Goal: Task Accomplishment & Management: Complete application form

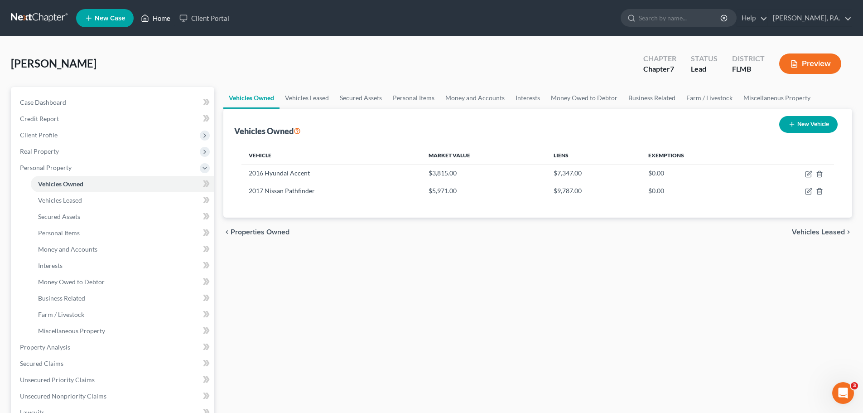
click at [163, 16] on link "Home" at bounding box center [155, 18] width 39 height 16
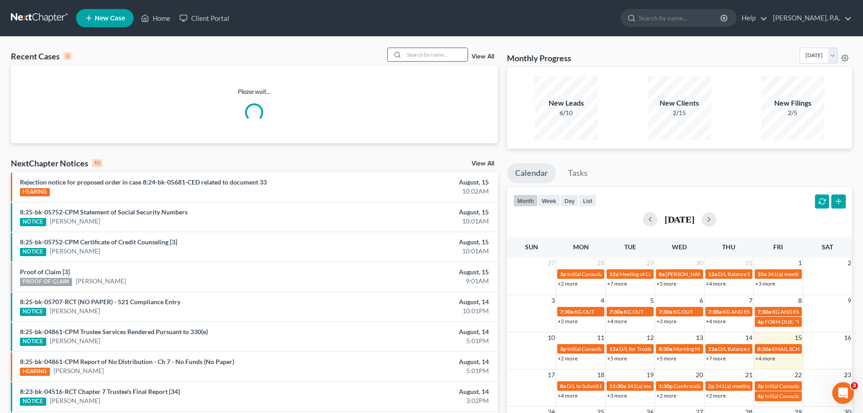
click at [401, 54] on icon at bounding box center [397, 54] width 7 height 7
click at [445, 53] on input "search" at bounding box center [435, 54] width 63 height 13
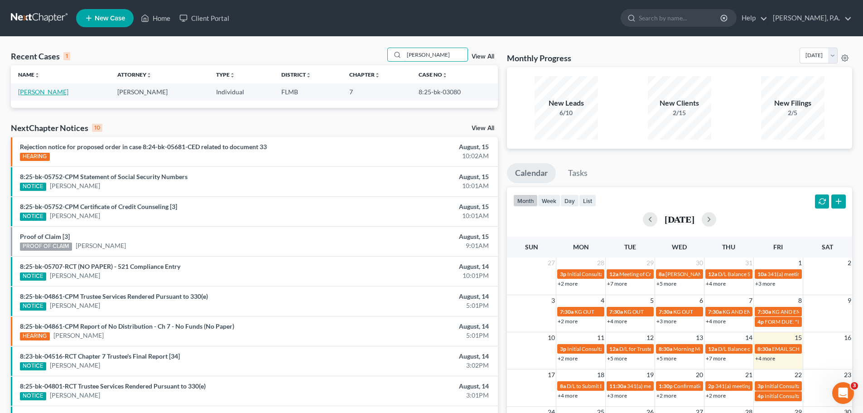
type input "[PERSON_NAME]"
click at [45, 95] on link "[PERSON_NAME]" at bounding box center [43, 92] width 50 height 8
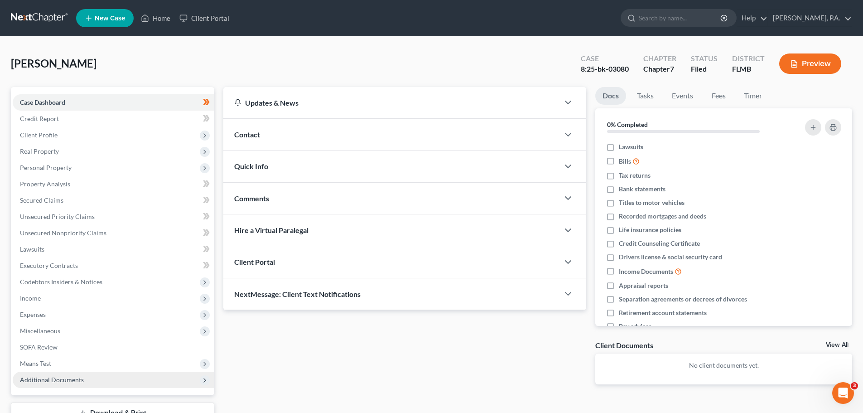
click at [157, 379] on span "Additional Documents" at bounding box center [114, 380] width 202 height 16
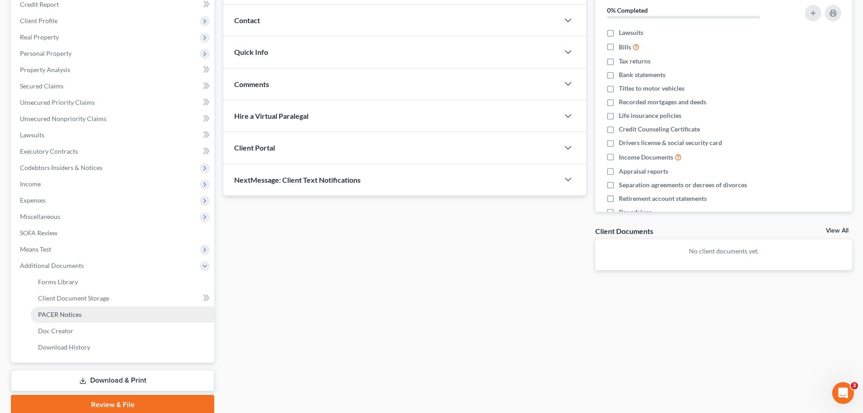
click at [121, 311] on link "PACER Notices" at bounding box center [123, 314] width 184 height 16
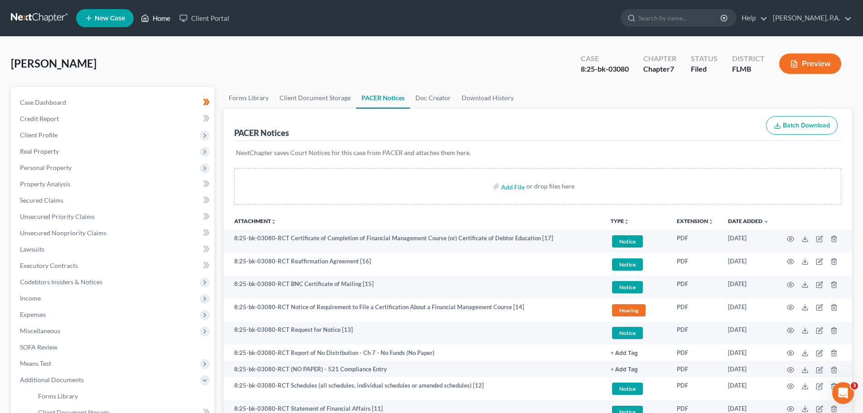
click at [169, 17] on link "Home" at bounding box center [155, 18] width 39 height 16
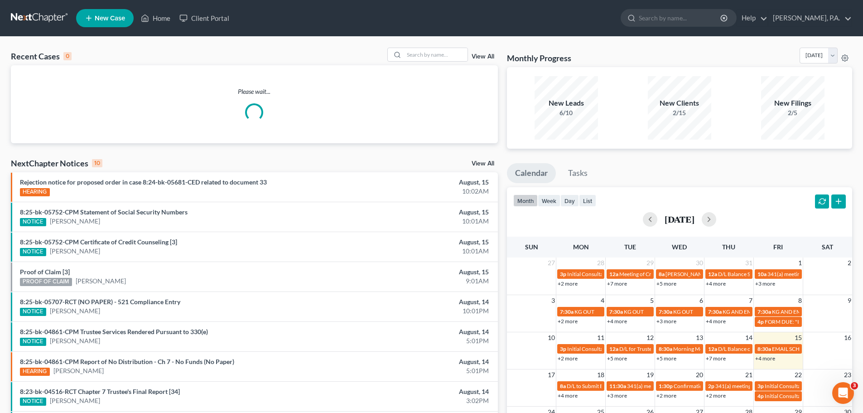
click at [435, 47] on div "Recent Cases 0 View All Please wait... NextChapter Notices 10 View All Rejectio…" at bounding box center [431, 272] width 863 height 470
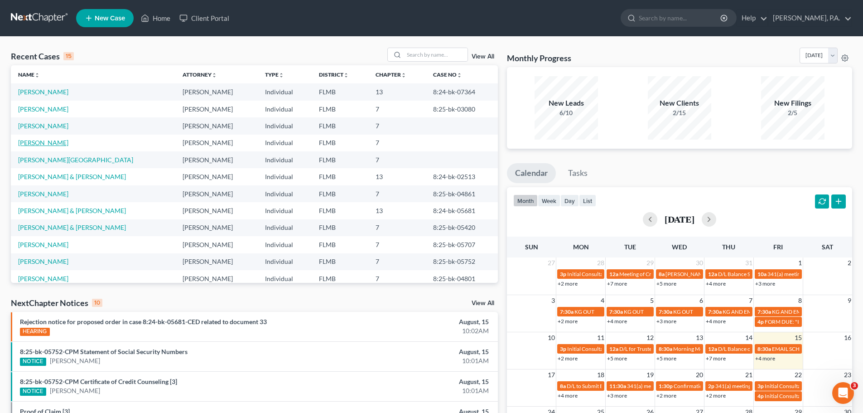
click at [39, 141] on link "[PERSON_NAME]" at bounding box center [43, 143] width 50 height 8
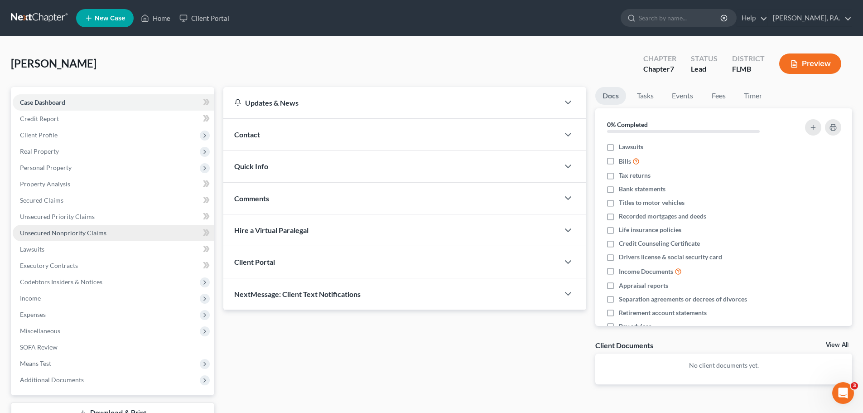
click at [71, 231] on span "Unsecured Nonpriority Claims" at bounding box center [63, 233] width 87 height 8
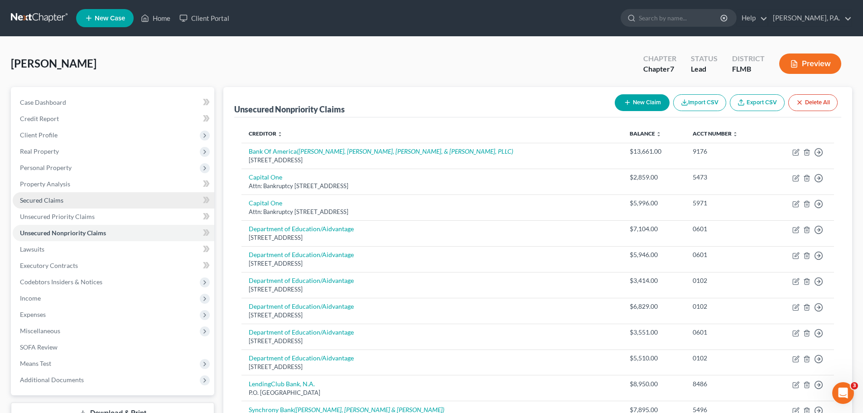
click at [117, 197] on link "Secured Claims" at bounding box center [114, 200] width 202 height 16
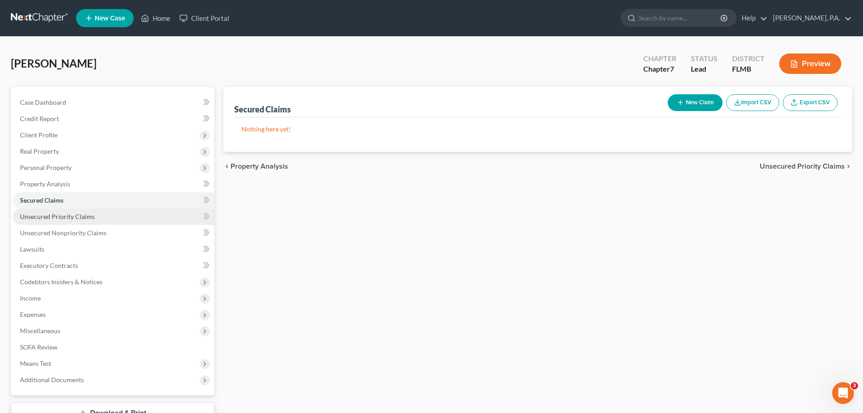
click at [94, 221] on link "Unsecured Priority Claims" at bounding box center [114, 216] width 202 height 16
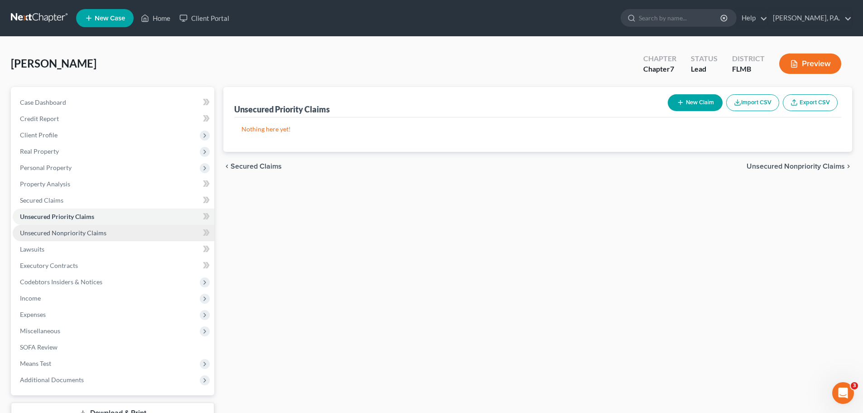
click at [94, 234] on span "Unsecured Nonpriority Claims" at bounding box center [63, 233] width 87 height 8
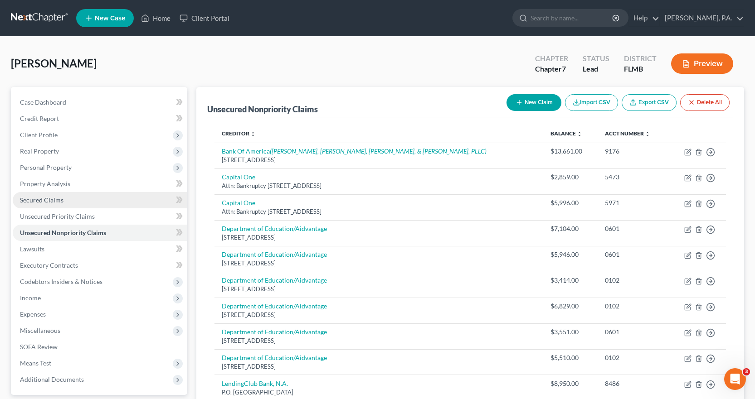
click at [72, 204] on link "Secured Claims" at bounding box center [100, 200] width 174 height 16
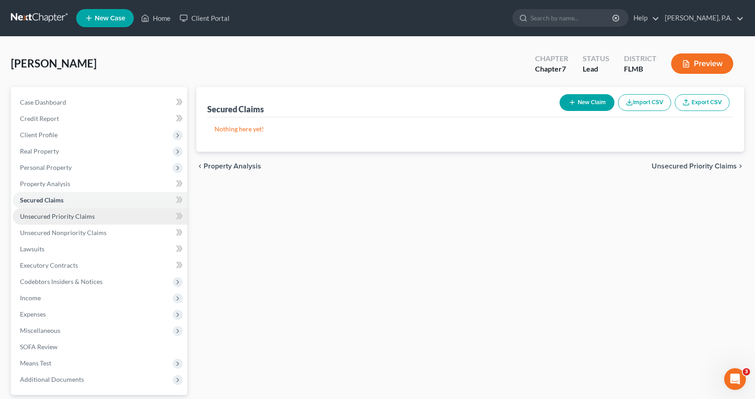
click at [76, 216] on span "Unsecured Priority Claims" at bounding box center [57, 217] width 75 height 8
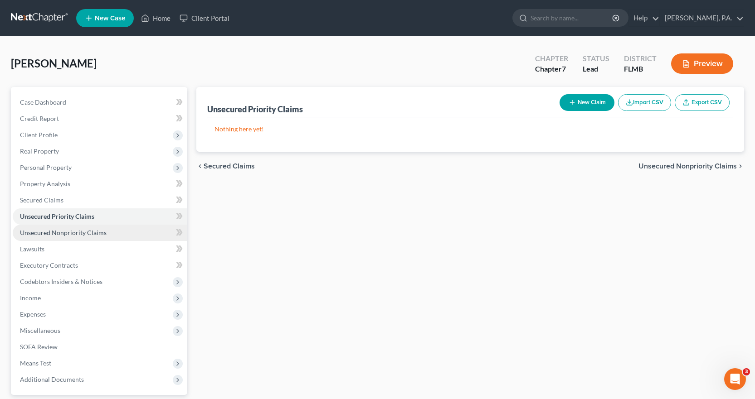
click at [77, 234] on span "Unsecured Nonpriority Claims" at bounding box center [63, 233] width 87 height 8
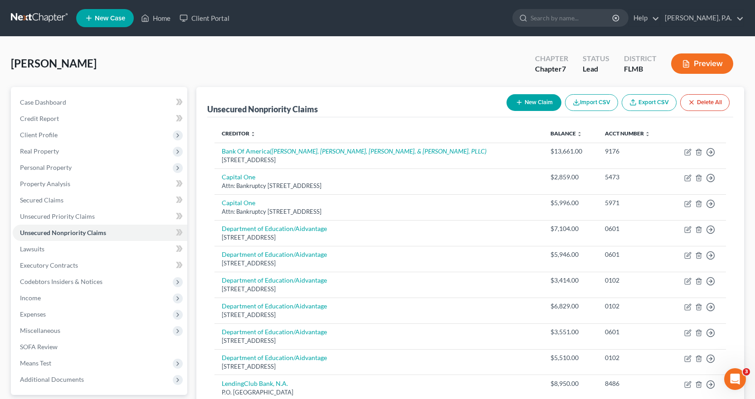
click at [534, 98] on button "New Claim" at bounding box center [533, 102] width 55 height 17
select select "0"
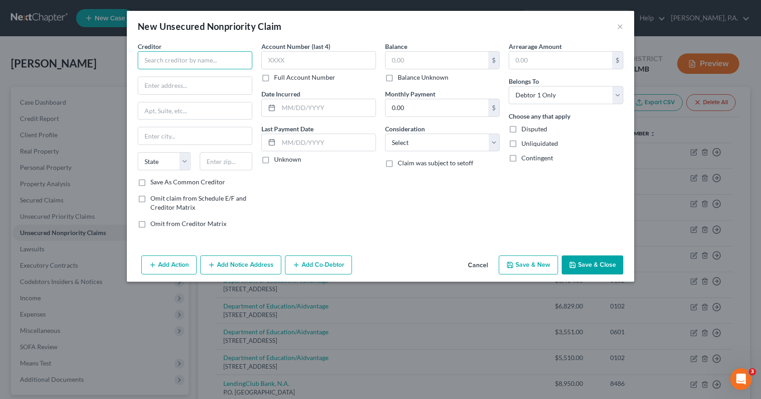
click at [194, 65] on input "text" at bounding box center [195, 60] width 115 height 18
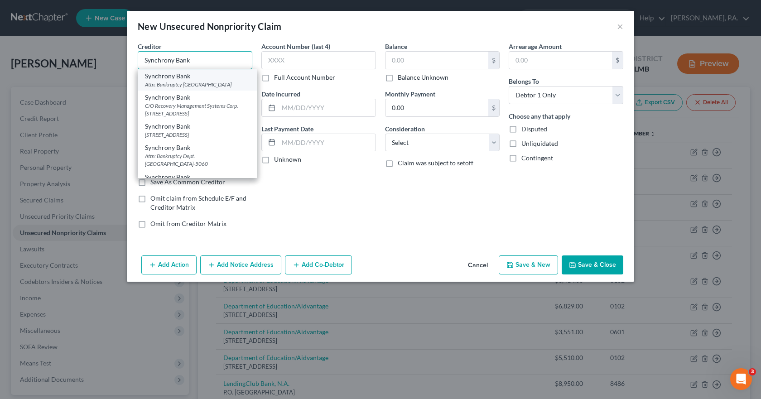
type input "Synchrony Bank"
click at [193, 85] on div "Attn: Bankruptcy [GEOGRAPHIC_DATA]" at bounding box center [197, 85] width 105 height 8
type input "Attn: Bankruptcy"
type input "PO Box 965064"
type input "Orlando"
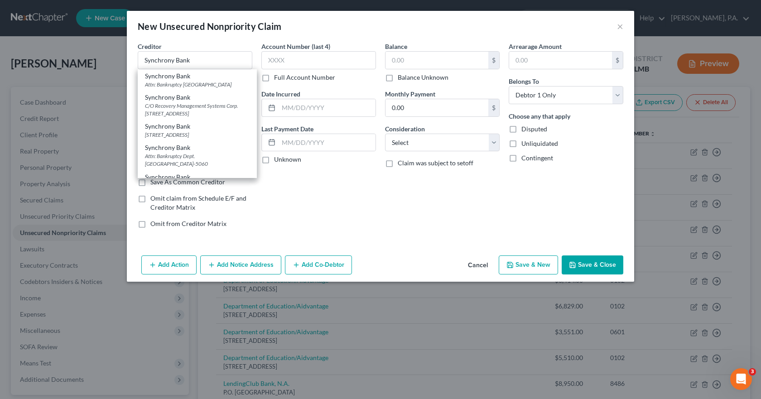
select select "9"
type input "32896"
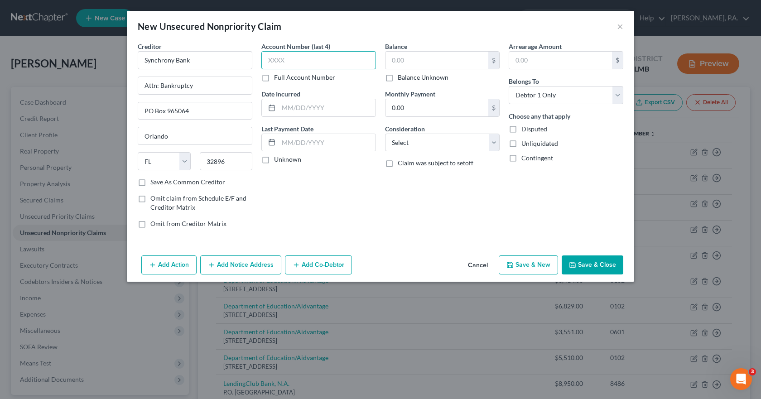
click at [293, 58] on input "text" at bounding box center [319, 60] width 115 height 18
type input "0210"
click at [399, 54] on input "text" at bounding box center [437, 60] width 103 height 17
click at [410, 78] on label "Balance Unknown" at bounding box center [423, 77] width 51 height 9
click at [407, 78] on input "Balance Unknown" at bounding box center [405, 76] width 6 height 6
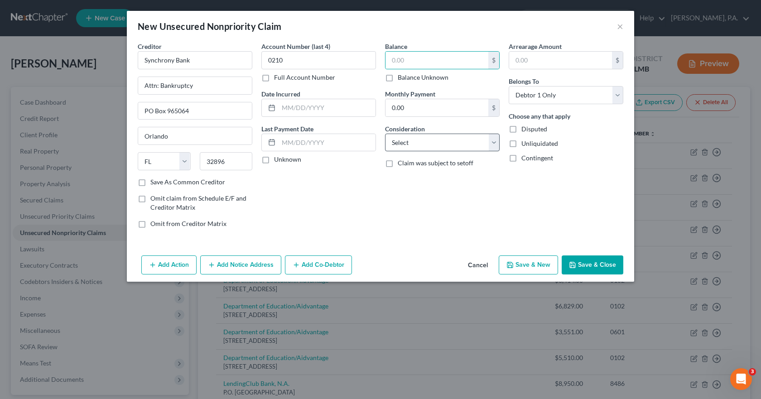
checkbox input "true"
type input "0.00"
click at [423, 140] on select "Select Cable / Satellite Services Collection Agency Credit Card Debt Debt Couns…" at bounding box center [442, 143] width 115 height 18
select select "2"
click at [385, 134] on select "Select Cable / Satellite Services Collection Agency Credit Card Debt Debt Couns…" at bounding box center [442, 143] width 115 height 18
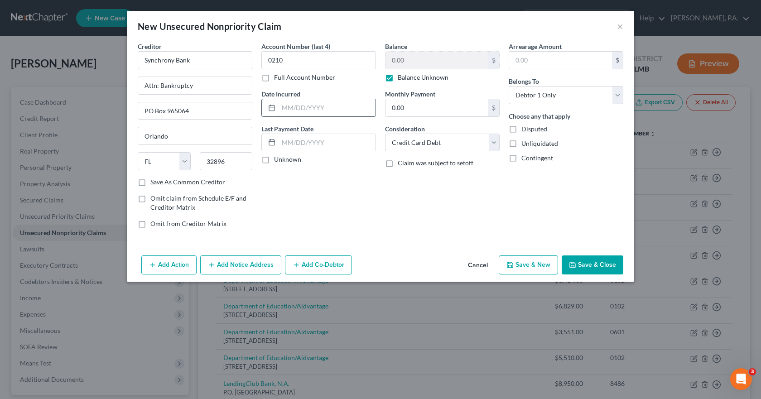
click at [334, 110] on input "text" at bounding box center [327, 107] width 97 height 17
type input "[DATE]"
click at [600, 270] on button "Save & Close" at bounding box center [593, 265] width 62 height 19
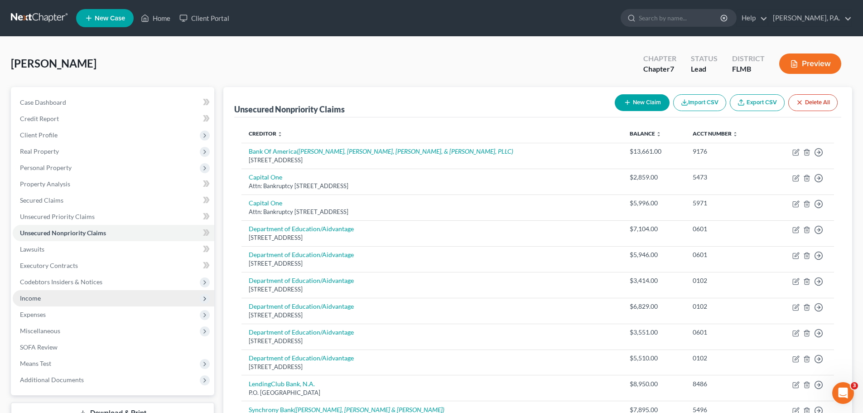
click at [101, 299] on span "Income" at bounding box center [114, 298] width 202 height 16
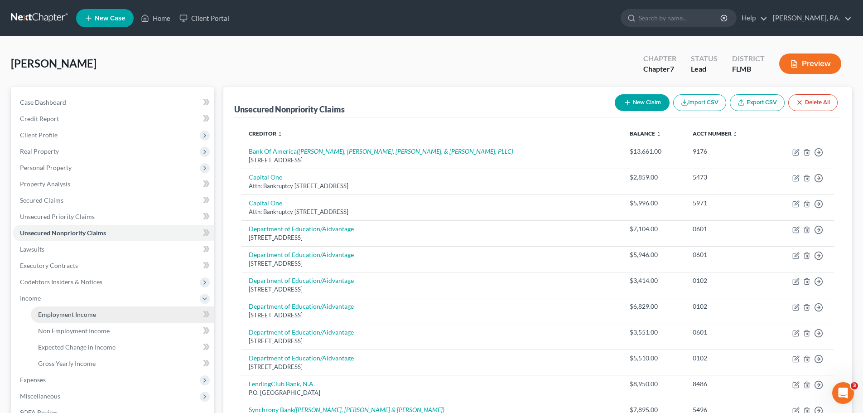
click at [102, 320] on link "Employment Income" at bounding box center [123, 314] width 184 height 16
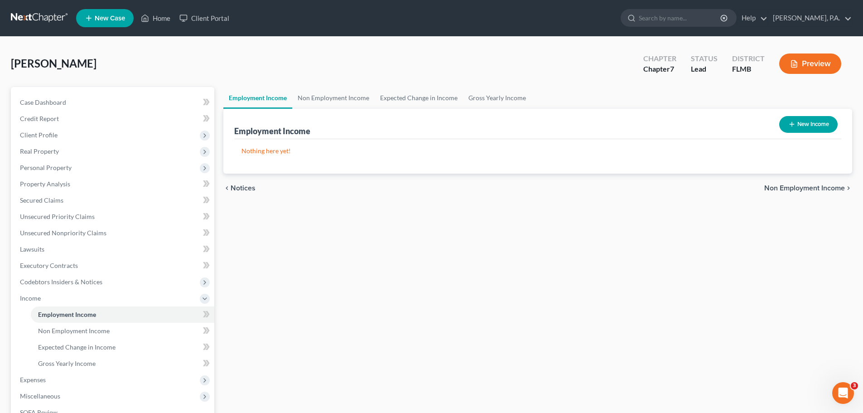
click at [799, 120] on button "New Income" at bounding box center [809, 124] width 58 height 17
select select "0"
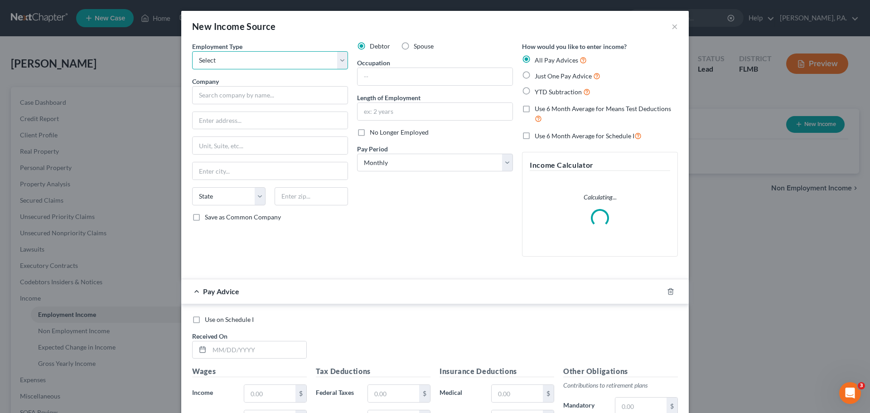
click at [296, 59] on select "Select Full or [DEMOGRAPHIC_DATA] Employment Self Employment" at bounding box center [270, 60] width 156 height 18
select select "0"
click at [192, 51] on select "Select Full or [DEMOGRAPHIC_DATA] Employment Self Employment" at bounding box center [270, 60] width 156 height 18
click at [285, 102] on input "text" at bounding box center [270, 95] width 156 height 18
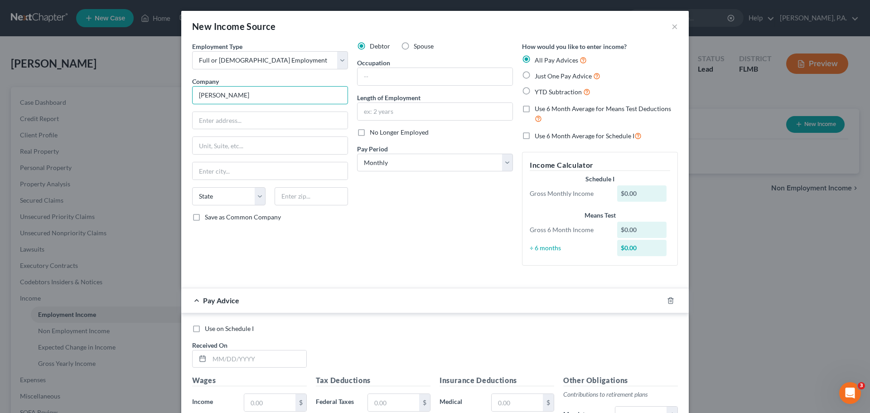
click at [278, 91] on input "[PERSON_NAME]" at bounding box center [270, 95] width 156 height 18
type input "[PERSON_NAME] of Southwest and [GEOGRAPHIC_DATA][US_STATE], Inc."
drag, startPoint x: 262, startPoint y: 113, endPoint x: 262, endPoint y: 118, distance: 4.6
click at [262, 117] on input "text" at bounding box center [270, 120] width 155 height 17
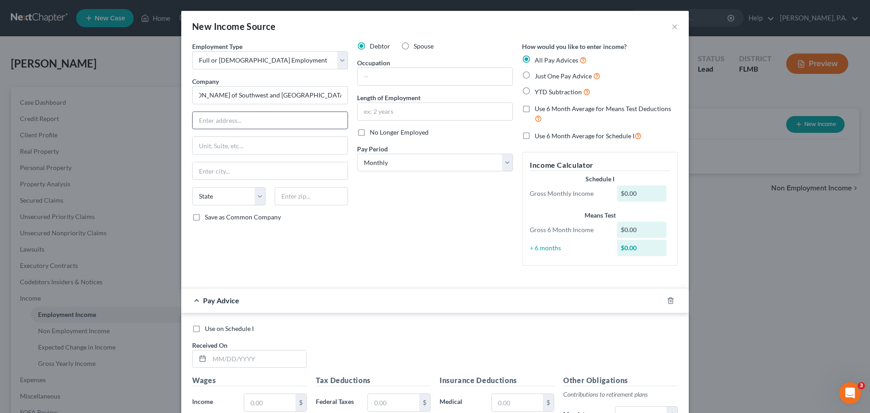
scroll to position [0, 0]
type input "("
click at [270, 91] on input "[PERSON_NAME] of Southwest and [GEOGRAPHIC_DATA][US_STATE], Inc." at bounding box center [270, 95] width 156 height 18
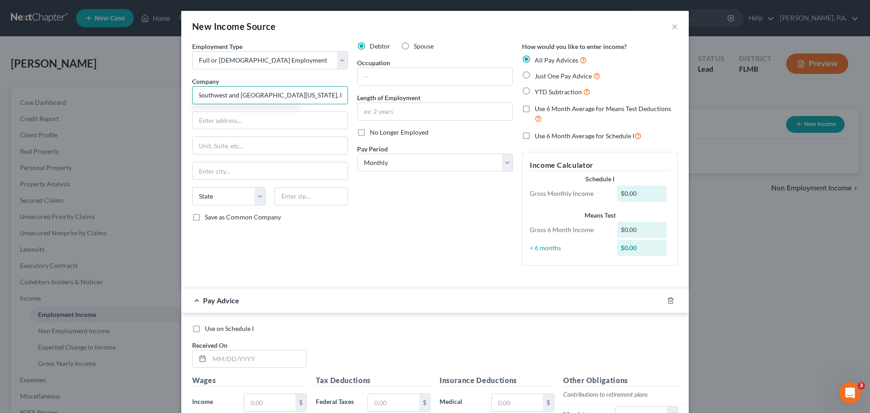
type input "[PERSON_NAME] of Southwest and [GEOGRAPHIC_DATA][US_STATE], Inc. (remote work)"
click at [543, 78] on span "Just One Pay Advice" at bounding box center [563, 76] width 57 height 8
click at [543, 77] on input "Just One Pay Advice" at bounding box center [541, 74] width 6 height 6
radio input "true"
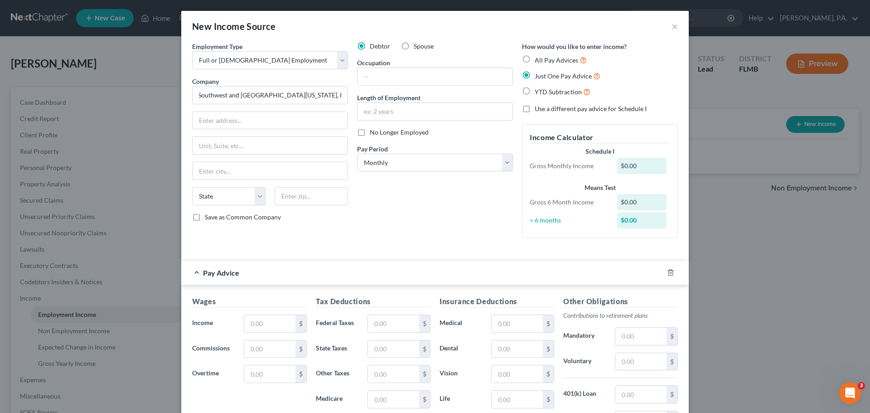
scroll to position [0, 0]
click at [403, 136] on label "No Longer Employed" at bounding box center [399, 132] width 59 height 9
click at [379, 134] on input "No Longer Employed" at bounding box center [376, 131] width 6 height 6
checkbox input "true"
click at [420, 77] on input "text" at bounding box center [435, 76] width 155 height 17
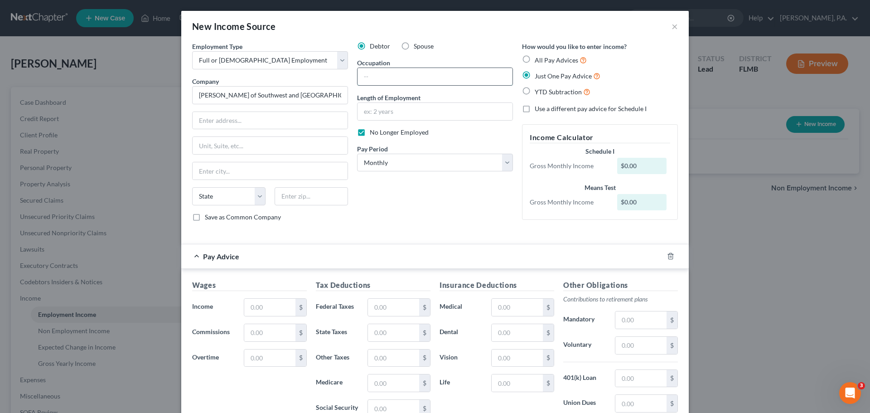
click at [382, 82] on input "text" at bounding box center [435, 76] width 155 height 17
type input "Education Manager"
click at [474, 108] on input "text" at bounding box center [435, 111] width 155 height 17
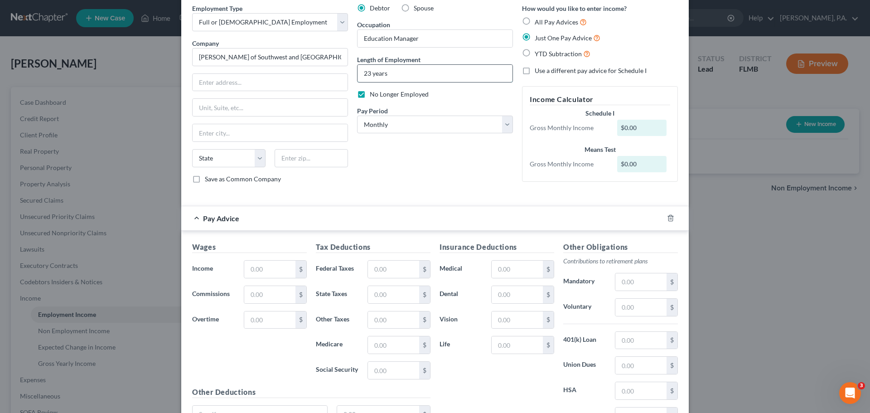
scroll to position [91, 0]
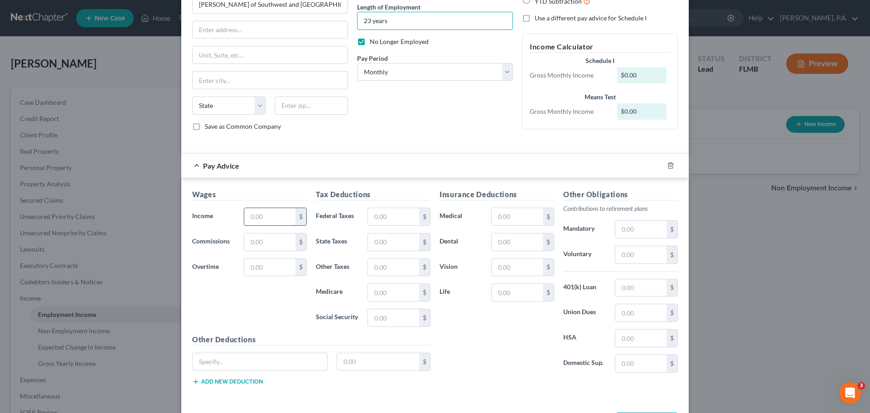
type input "23 years"
click at [282, 220] on input "text" at bounding box center [269, 216] width 51 height 17
click at [258, 218] on input "text" at bounding box center [269, 216] width 51 height 17
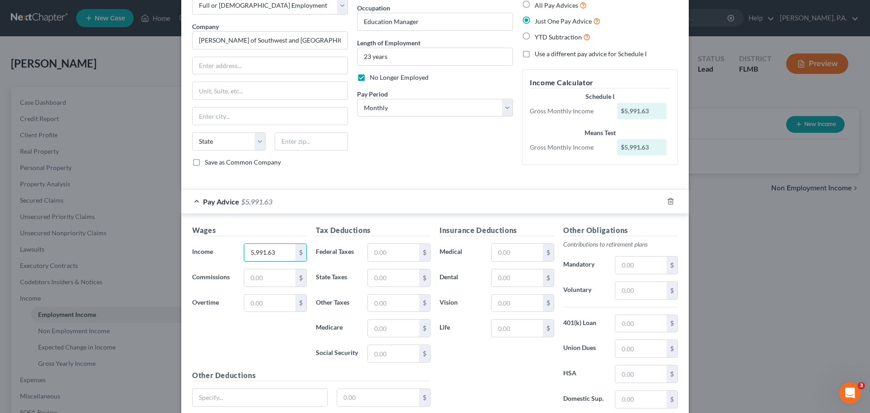
scroll to position [127, 0]
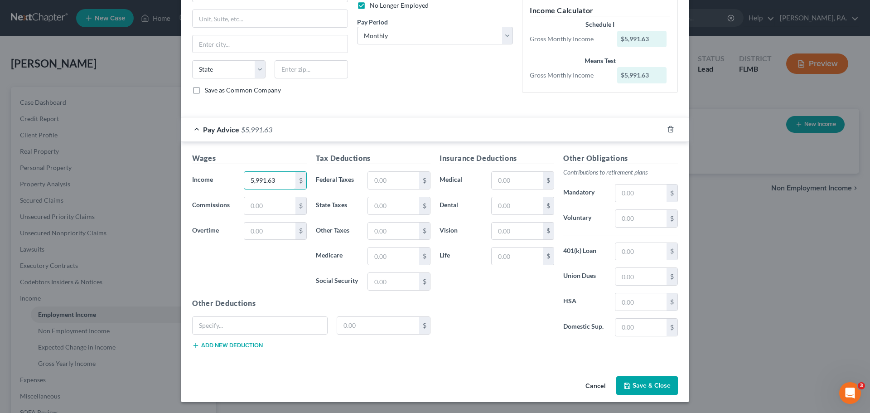
type input "5,991.63"
click at [633, 386] on button "Save & Close" at bounding box center [647, 385] width 62 height 19
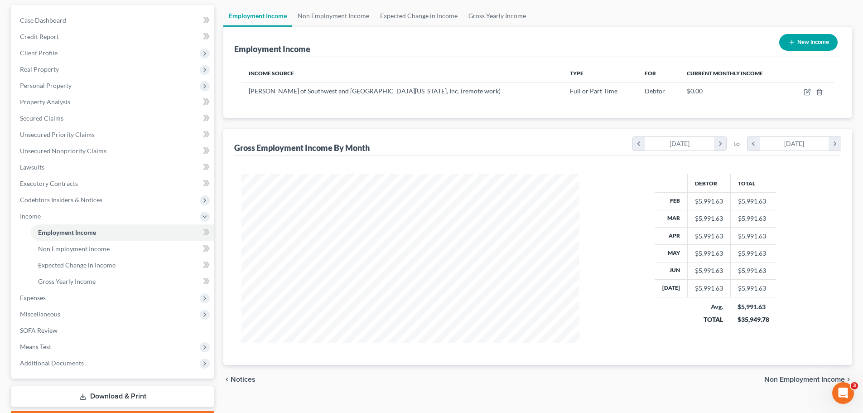
scroll to position [0, 0]
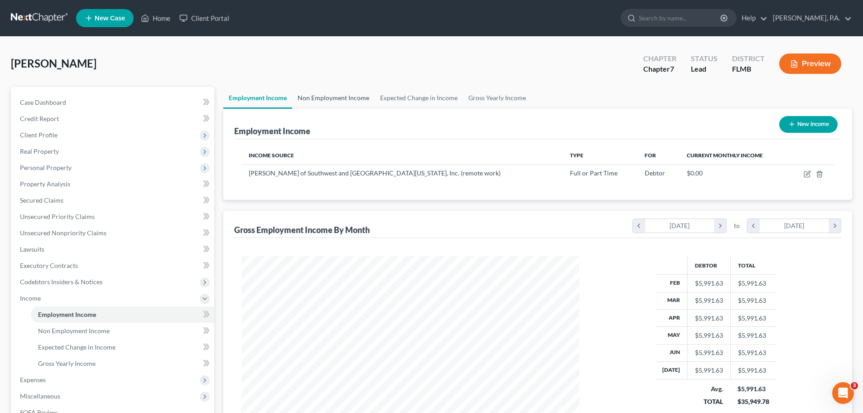
click at [336, 95] on link "Non Employment Income" at bounding box center [333, 98] width 82 height 22
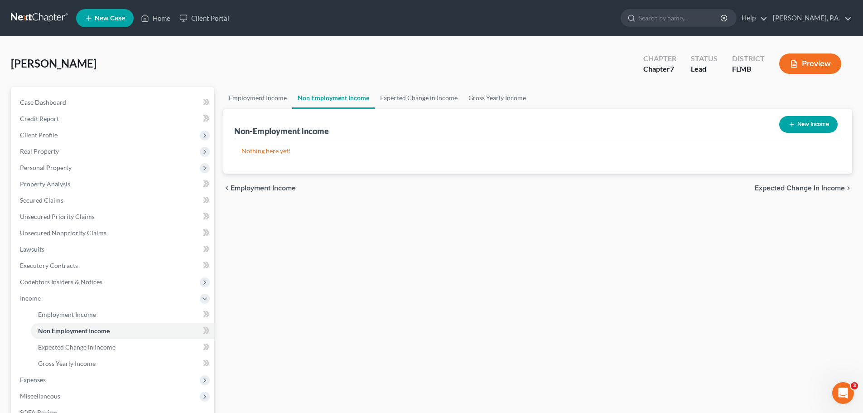
click at [805, 126] on button "New Income" at bounding box center [809, 124] width 58 height 17
select select "0"
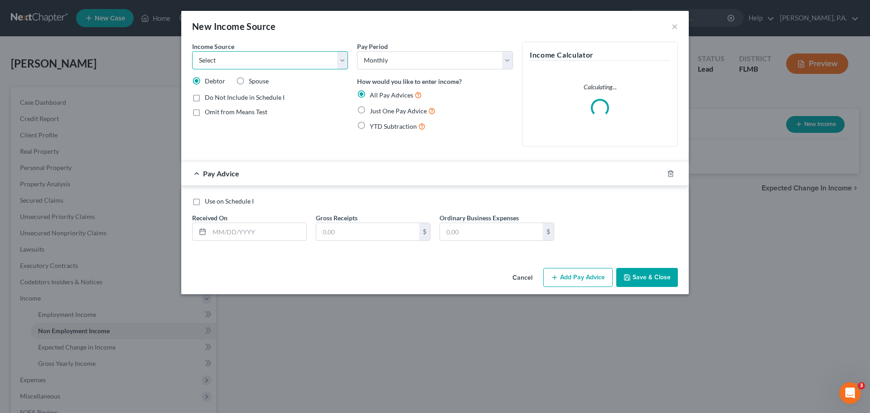
click at [297, 62] on select "Select Unemployment Disability (from employer) Pension Retirement Social Securi…" at bounding box center [270, 60] width 156 height 18
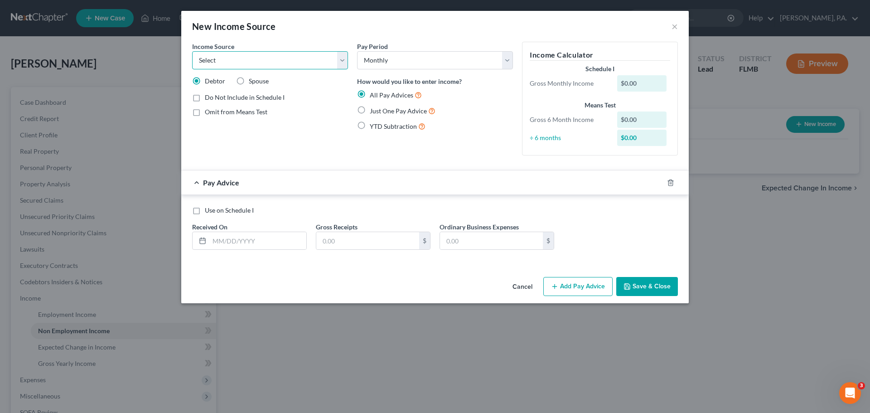
select select "5"
click at [192, 51] on select "Select Unemployment Disability (from employer) Pension Retirement Social Securi…" at bounding box center [270, 60] width 156 height 18
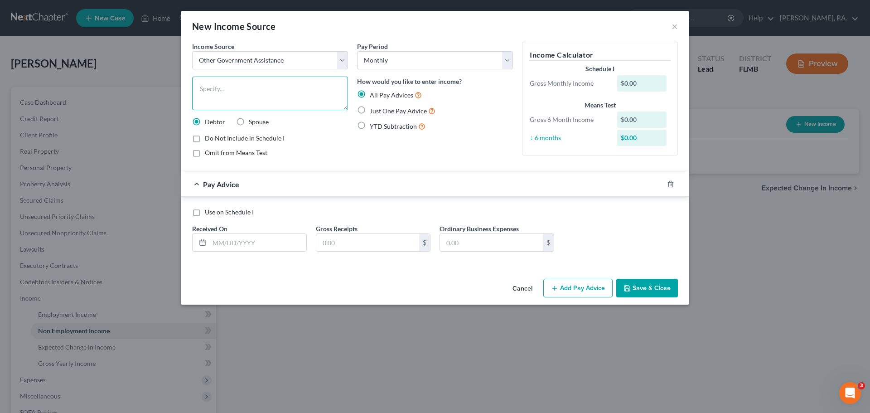
click at [262, 86] on textarea at bounding box center [270, 94] width 156 height 34
type textarea "State Support for fostering 3 minor grandchildren"
click at [402, 112] on span "Just One Pay Advice" at bounding box center [398, 111] width 57 height 8
click at [379, 111] on input "Just One Pay Advice" at bounding box center [376, 109] width 6 height 6
radio input "true"
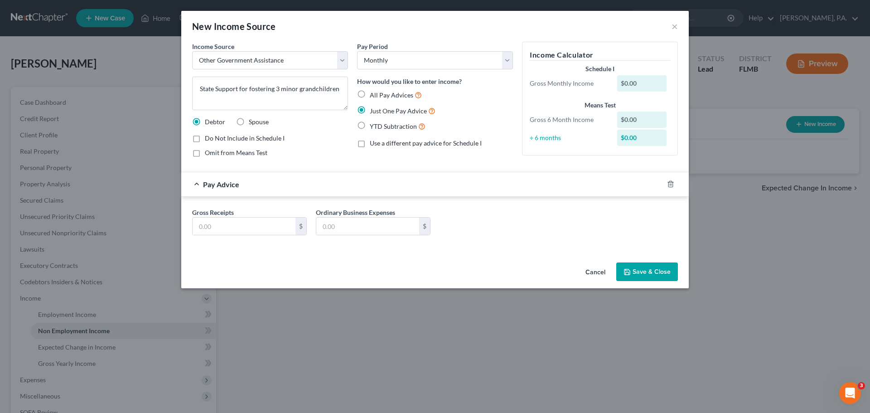
click at [658, 270] on button "Save & Close" at bounding box center [647, 271] width 62 height 19
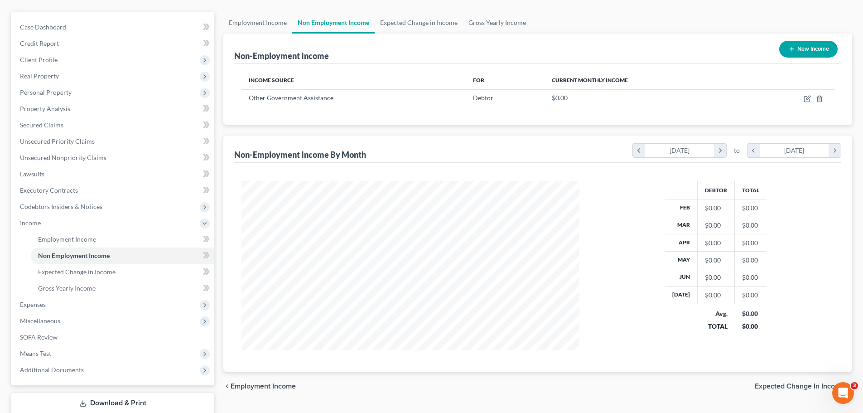
scroll to position [91, 0]
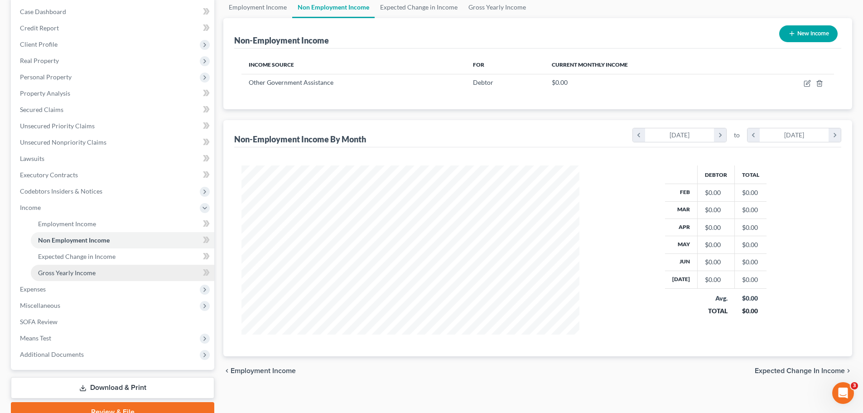
click at [121, 272] on link "Gross Yearly Income" at bounding box center [123, 273] width 184 height 16
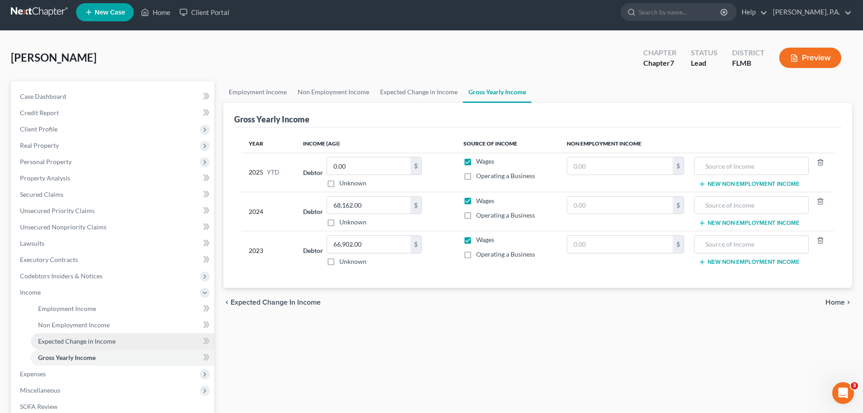
scroll to position [45, 0]
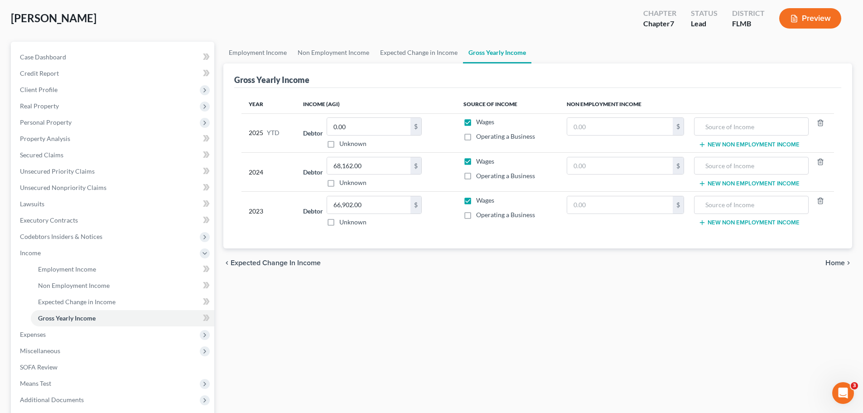
click at [830, 261] on span "Home" at bounding box center [835, 262] width 19 height 7
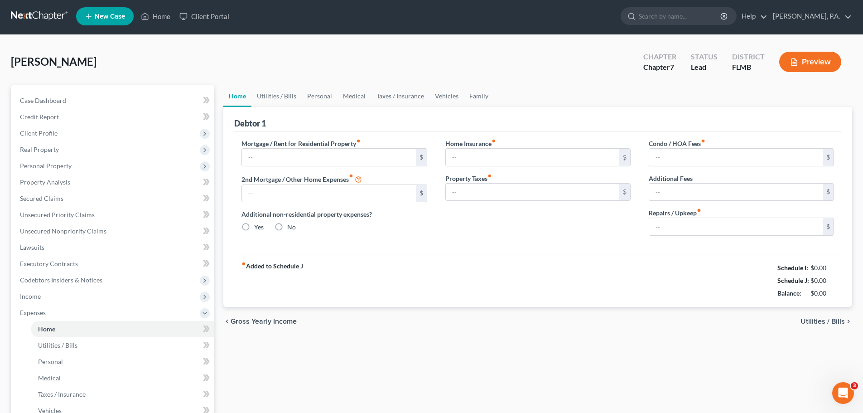
type input "1,928.08"
type input "0.00"
radio input "true"
type input "0.00"
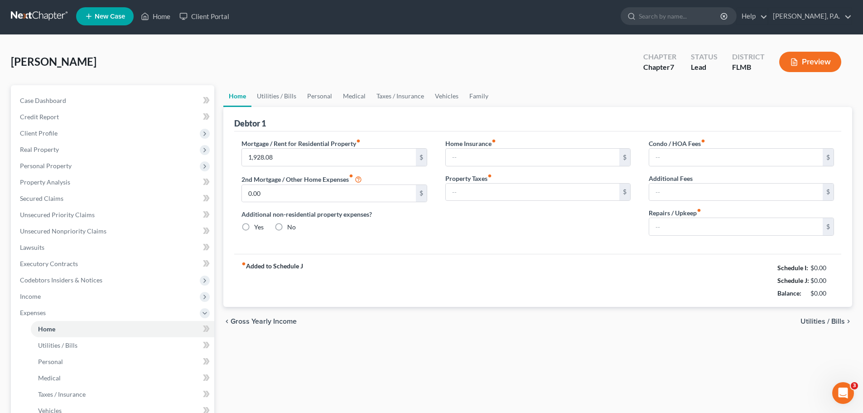
type input "0.00"
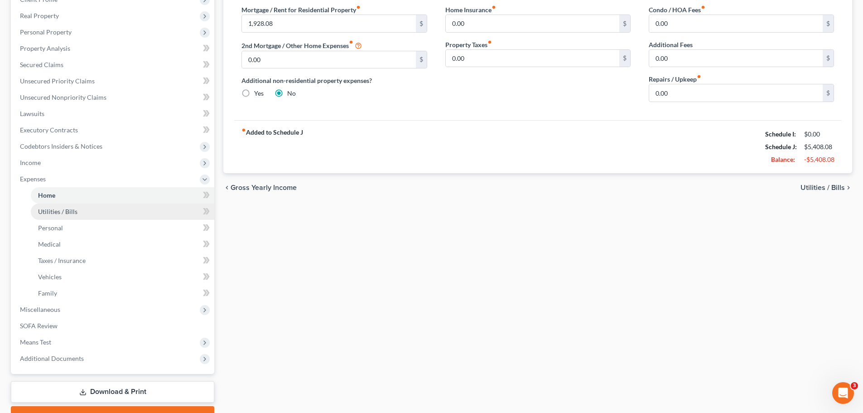
scroll to position [136, 0]
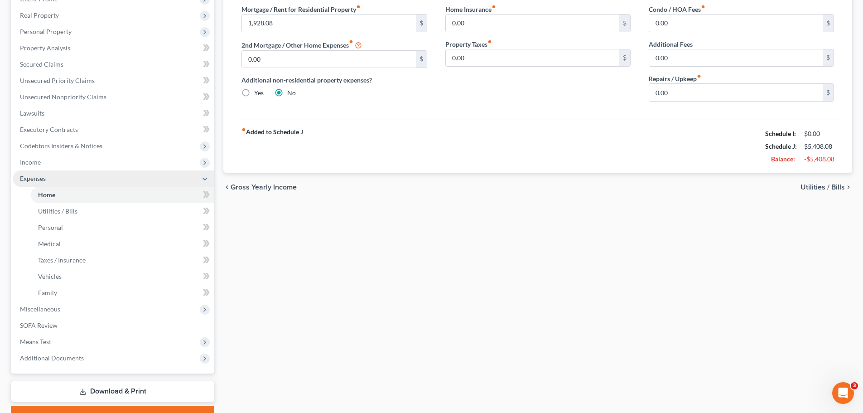
click at [78, 179] on span "Expenses" at bounding box center [114, 178] width 202 height 16
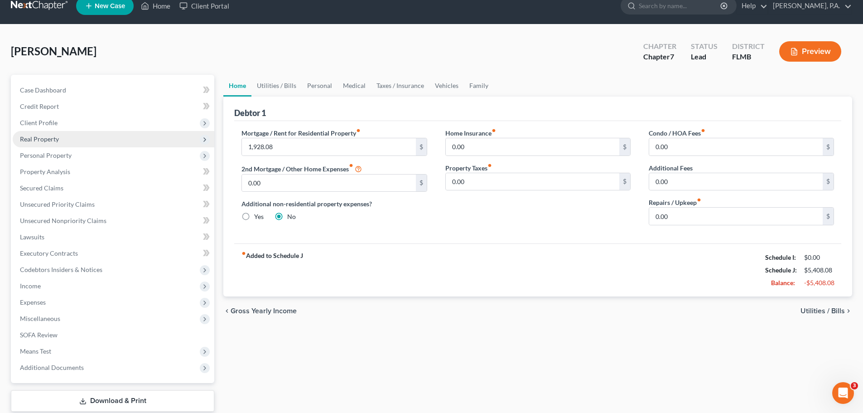
scroll to position [0, 0]
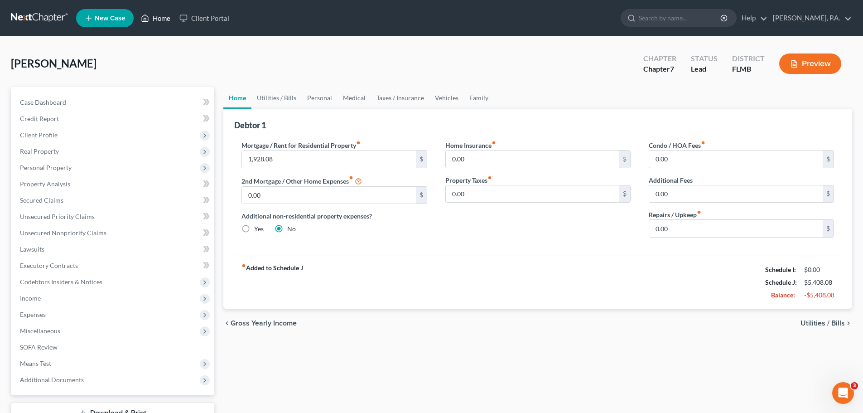
click at [165, 13] on link "Home" at bounding box center [155, 18] width 39 height 16
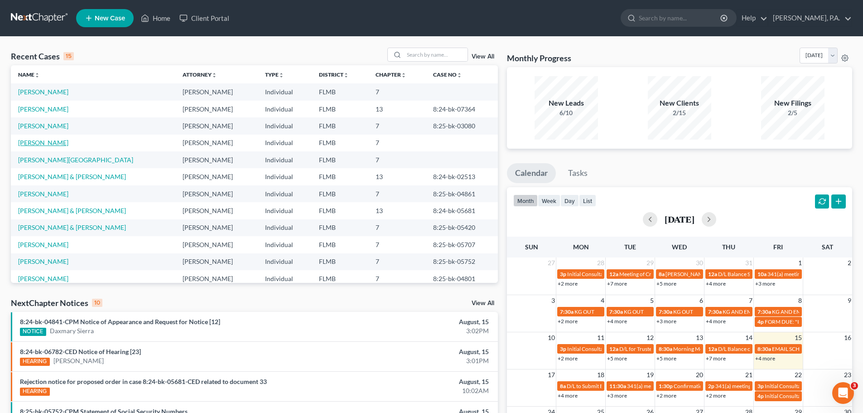
click at [43, 139] on link "[PERSON_NAME]" at bounding box center [43, 143] width 50 height 8
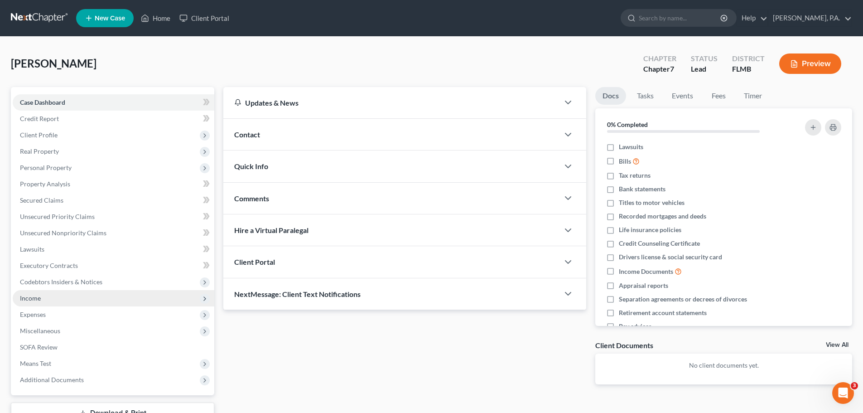
click at [70, 296] on span "Income" at bounding box center [114, 298] width 202 height 16
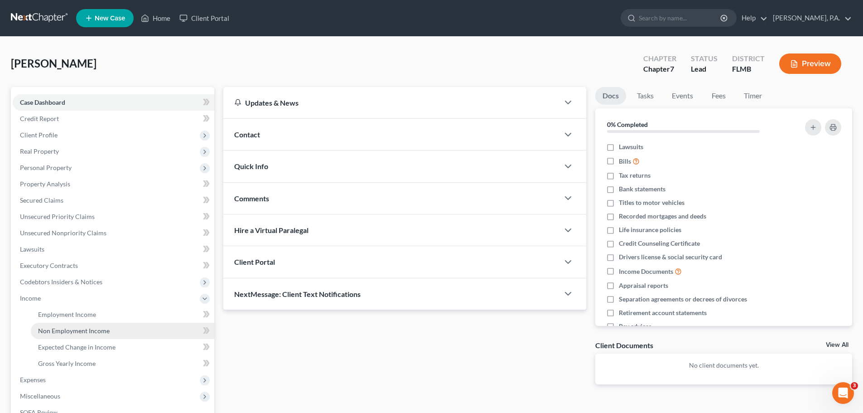
click at [91, 323] on link "Non Employment Income" at bounding box center [123, 331] width 184 height 16
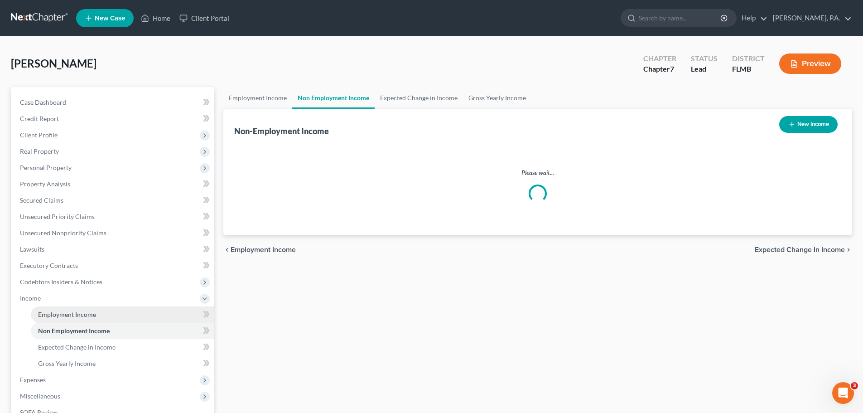
click at [91, 315] on span "Employment Income" at bounding box center [67, 314] width 58 height 8
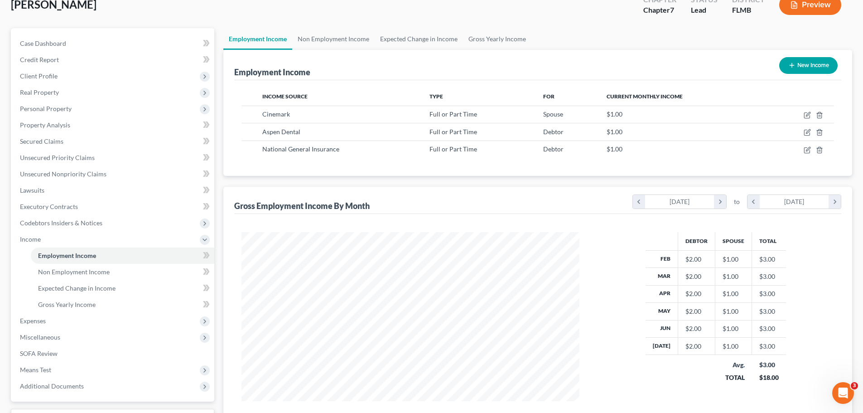
scroll to position [134, 0]
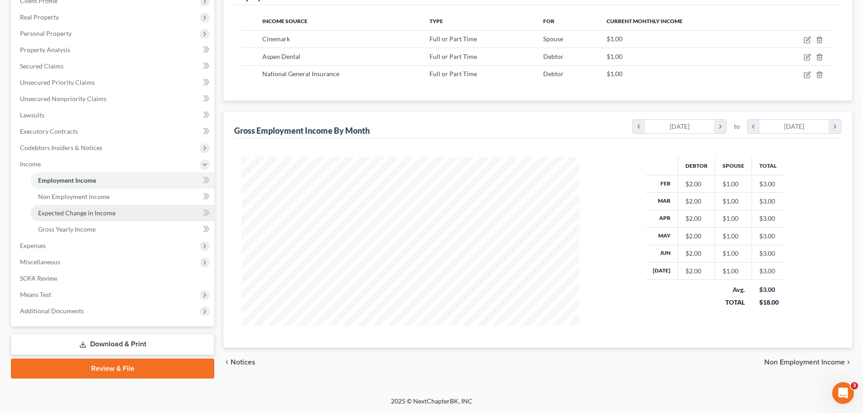
click at [82, 205] on link "Expected Change in Income" at bounding box center [123, 213] width 184 height 16
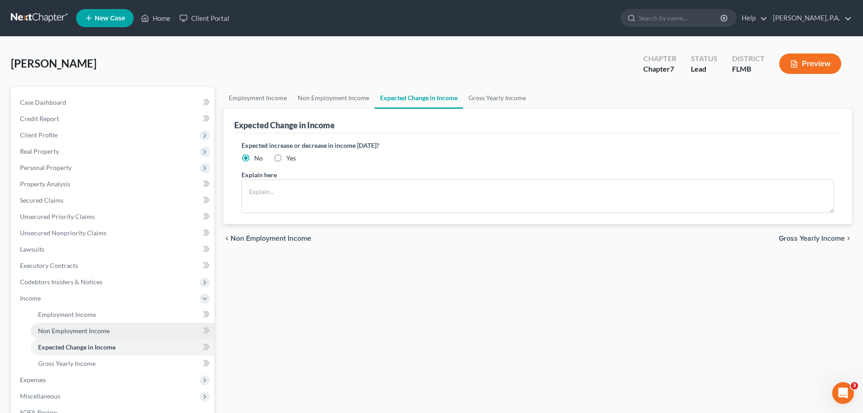
click at [82, 327] on span "Non Employment Income" at bounding box center [74, 331] width 72 height 8
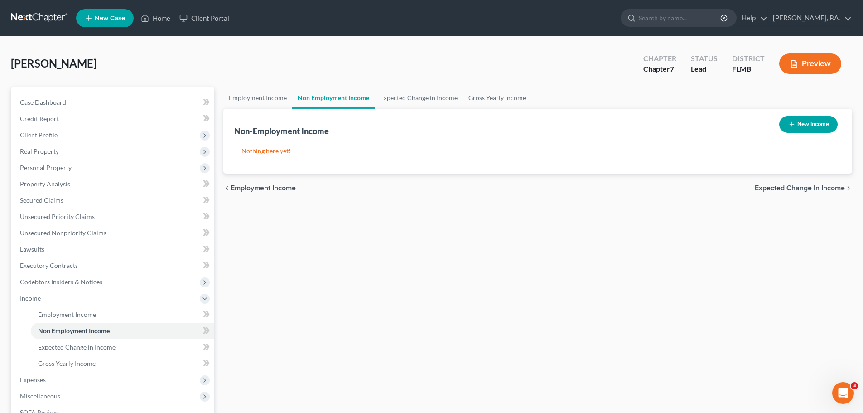
click at [798, 128] on button "New Income" at bounding box center [809, 124] width 58 height 17
select select "0"
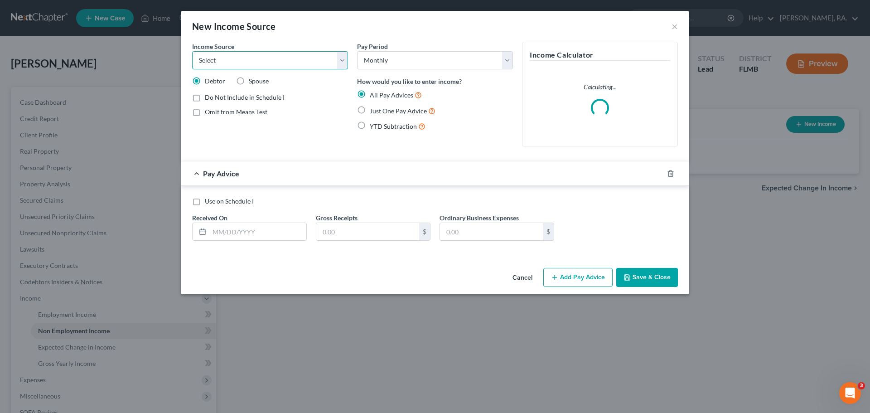
click at [273, 64] on select "Select Unemployment Disability (from employer) Pension Retirement Social Securi…" at bounding box center [270, 60] width 156 height 18
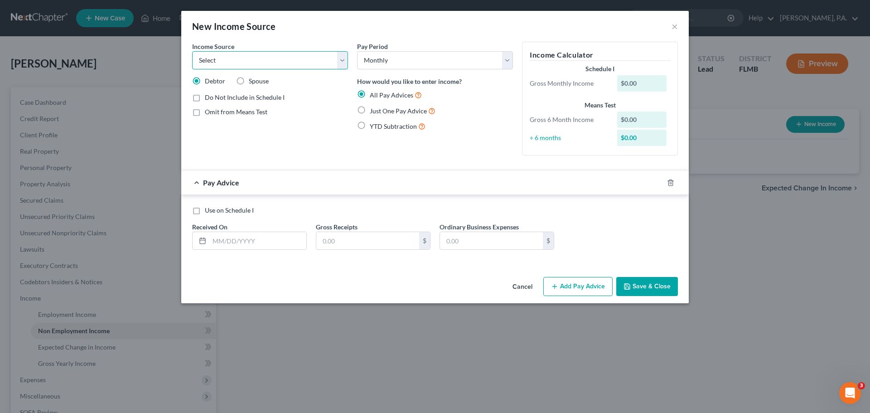
select select "7"
click at [192, 51] on select "Select Unemployment Disability (from employer) Pension Retirement Social Securi…" at bounding box center [270, 60] width 156 height 18
click at [250, 85] on label "Spouse" at bounding box center [259, 81] width 20 height 9
click at [252, 82] on input "Spouse" at bounding box center [255, 80] width 6 height 6
radio input "true"
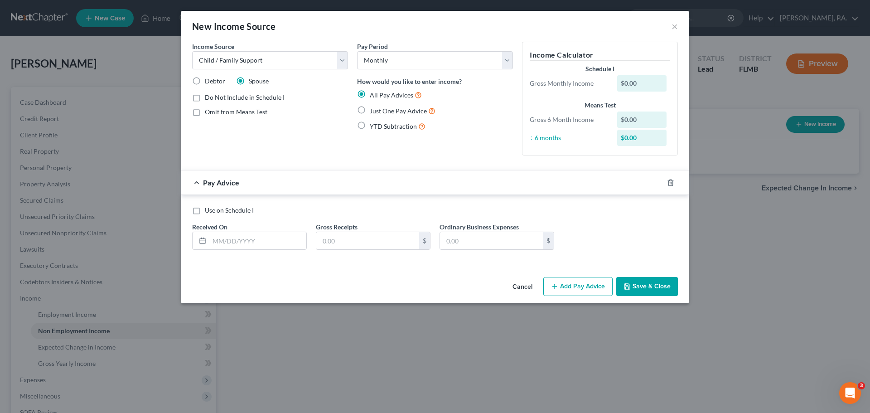
click at [394, 112] on span "Just One Pay Advice" at bounding box center [398, 111] width 57 height 8
click at [379, 111] on input "Just One Pay Advice" at bounding box center [376, 109] width 6 height 6
radio input "true"
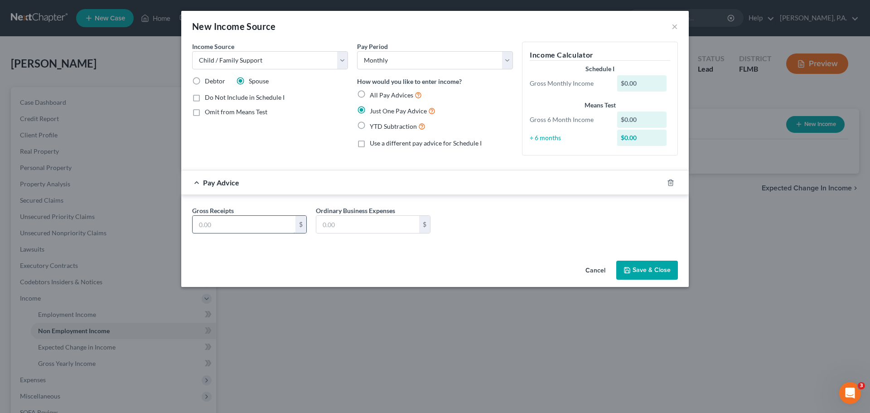
click at [243, 220] on input "text" at bounding box center [244, 224] width 103 height 17
type input "650.00"
click at [667, 271] on button "Save & Close" at bounding box center [647, 270] width 62 height 19
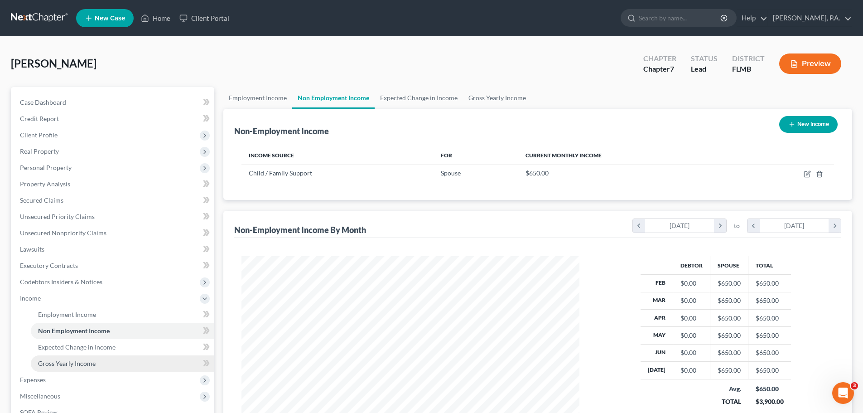
click at [83, 359] on span "Gross Yearly Income" at bounding box center [67, 363] width 58 height 8
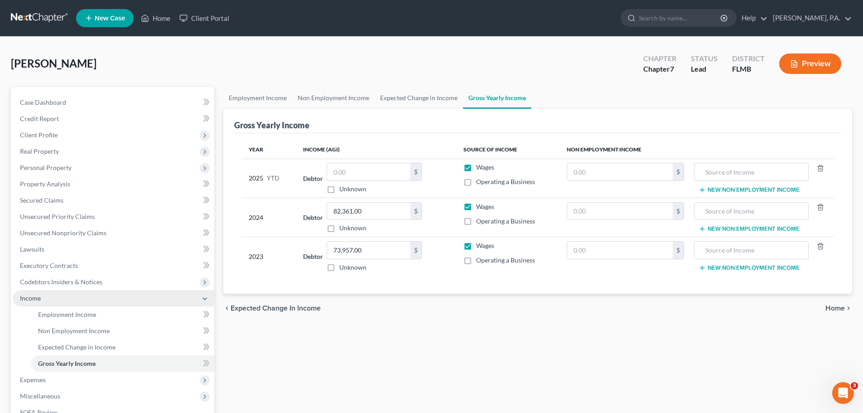
click at [101, 299] on span "Income" at bounding box center [114, 298] width 202 height 16
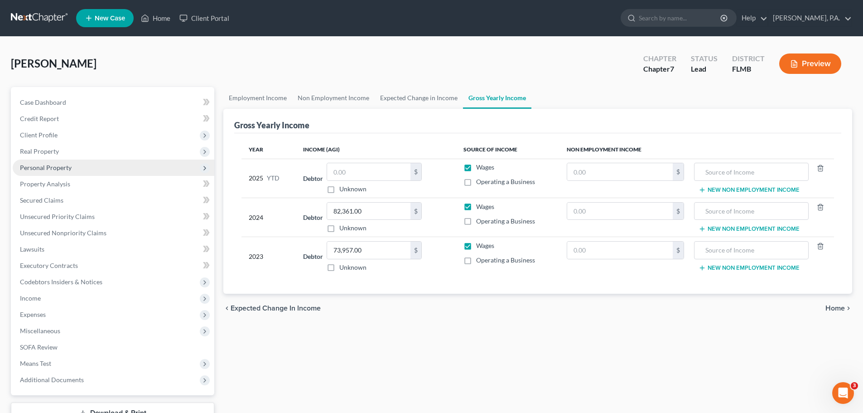
click at [92, 168] on span "Personal Property" at bounding box center [114, 168] width 202 height 16
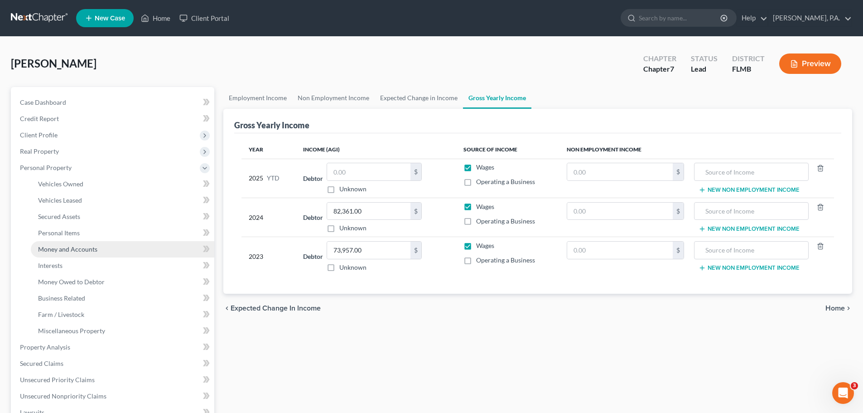
click at [91, 251] on span "Money and Accounts" at bounding box center [67, 249] width 59 height 8
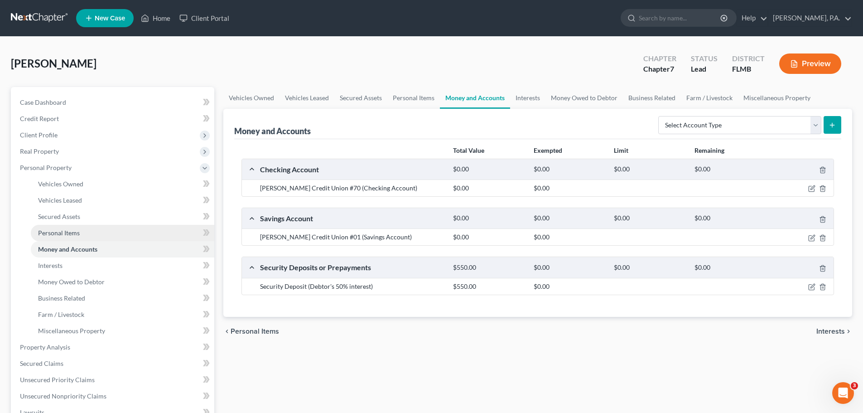
click at [91, 238] on link "Personal Items" at bounding box center [123, 233] width 184 height 16
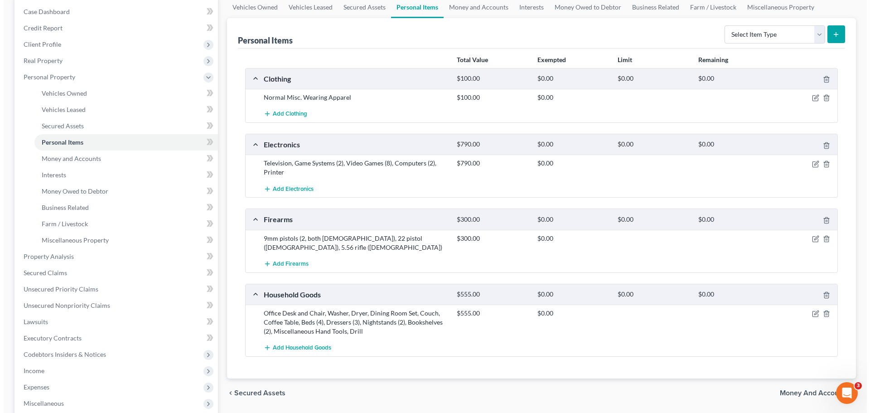
scroll to position [136, 0]
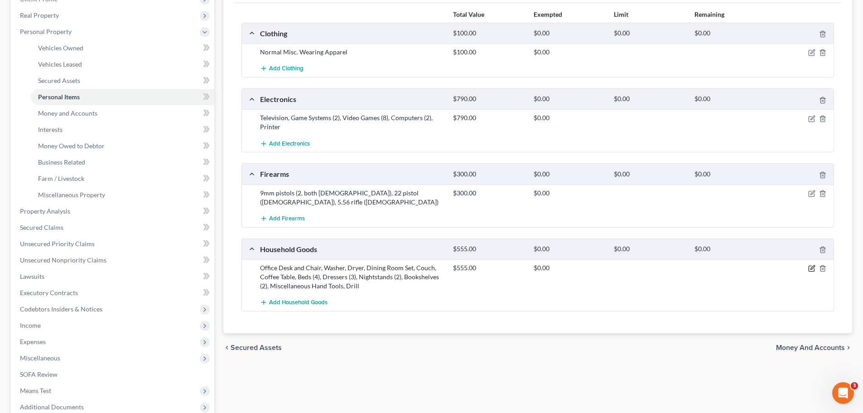
click at [815, 267] on icon "button" at bounding box center [812, 268] width 7 height 7
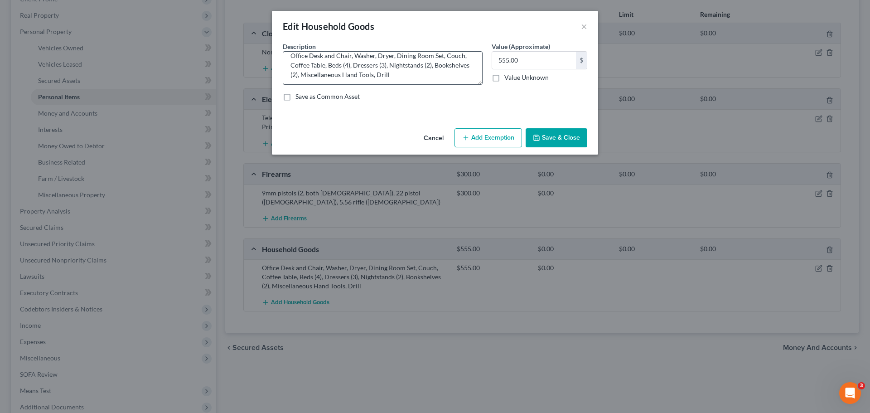
scroll to position [10, 0]
click at [451, 73] on textarea "Office Desk and Chair, Washer, Dryer, Dining Room Set, Couch, Coffee Table, Bed…" at bounding box center [383, 68] width 200 height 34
click at [408, 77] on textarea "Office Desk and Chair, Washer, Dryer, Dining Room Set, Couch, Coffee Table, Bed…" at bounding box center [383, 68] width 200 height 34
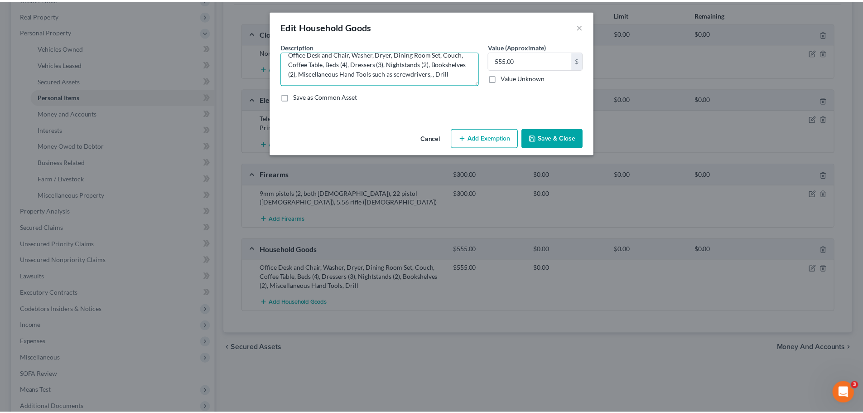
scroll to position [11, 0]
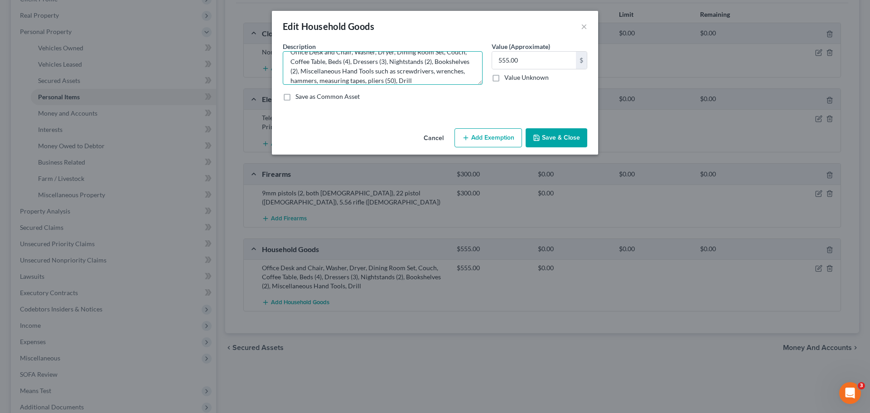
type textarea "Office Desk and Chair, Washer, Dryer, Dining Room Set, Couch, Coffee Table, Bed…"
click at [564, 137] on button "Save & Close" at bounding box center [557, 137] width 62 height 19
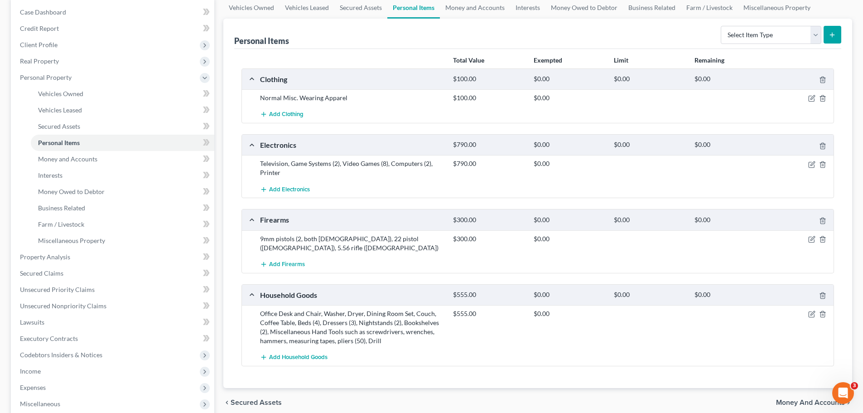
scroll to position [0, 0]
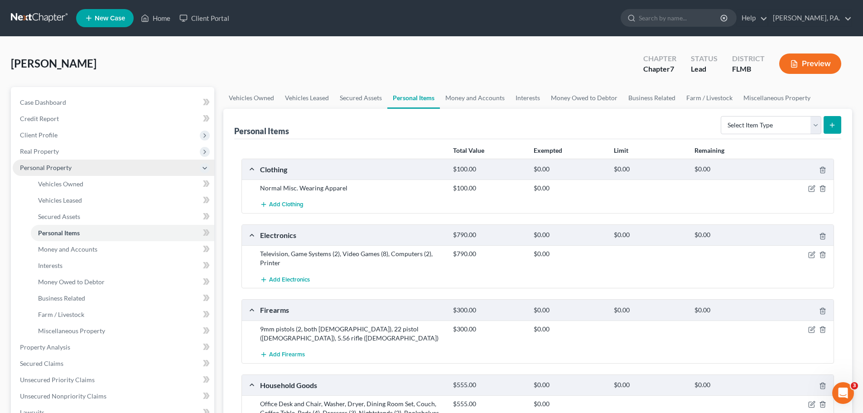
click at [80, 170] on span "Personal Property" at bounding box center [114, 168] width 202 height 16
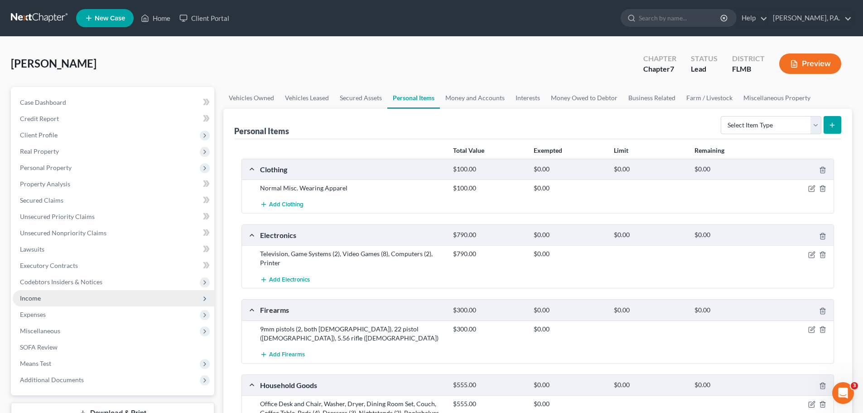
click at [60, 293] on span "Income" at bounding box center [114, 298] width 202 height 16
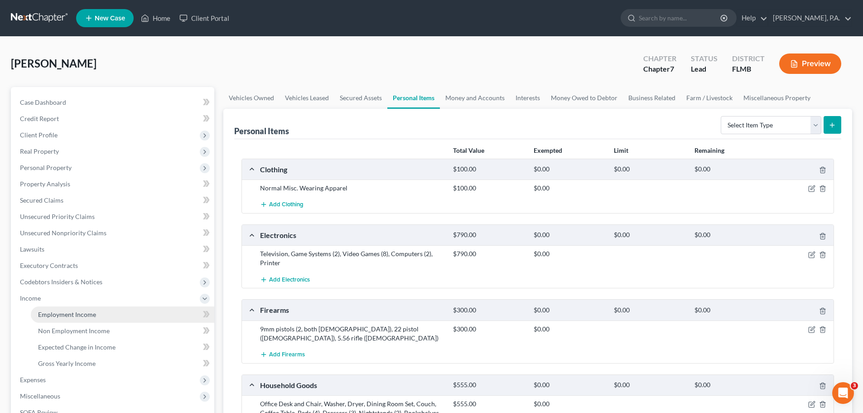
click at [78, 312] on span "Employment Income" at bounding box center [67, 314] width 58 height 8
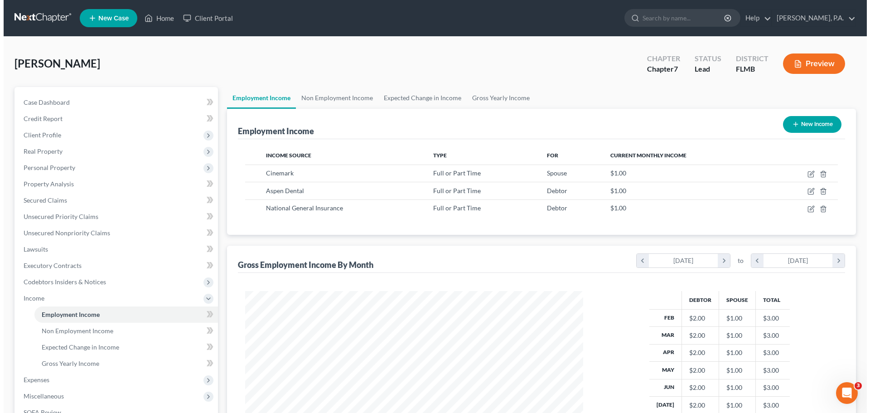
scroll to position [169, 356]
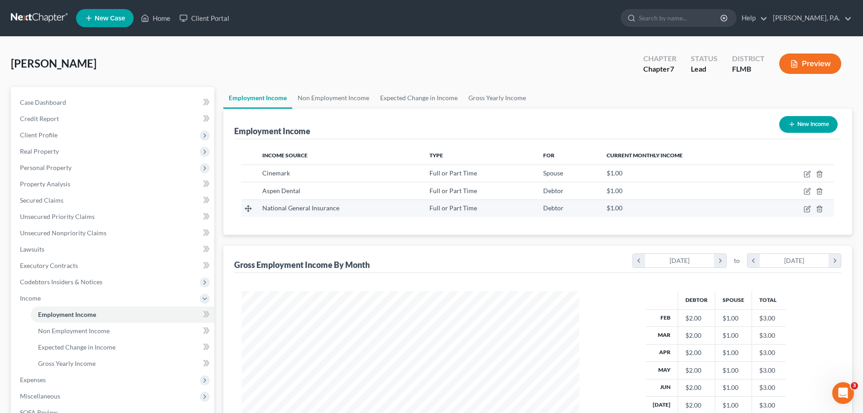
click at [807, 204] on td at bounding box center [800, 207] width 69 height 17
click at [806, 209] on icon "button" at bounding box center [807, 208] width 7 height 7
select select "0"
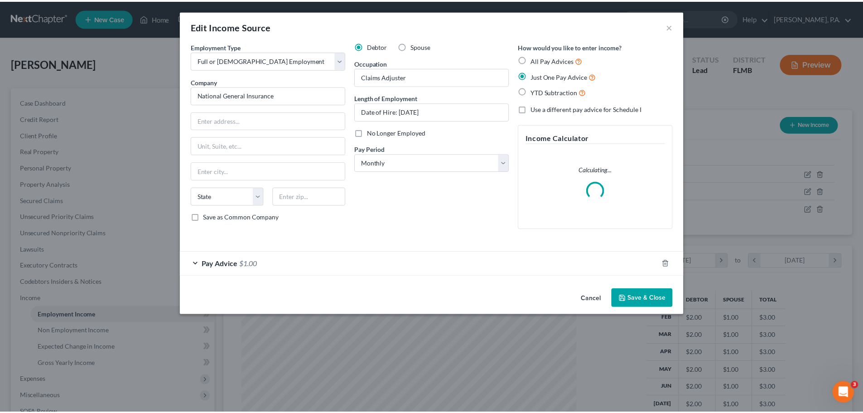
scroll to position [170, 359]
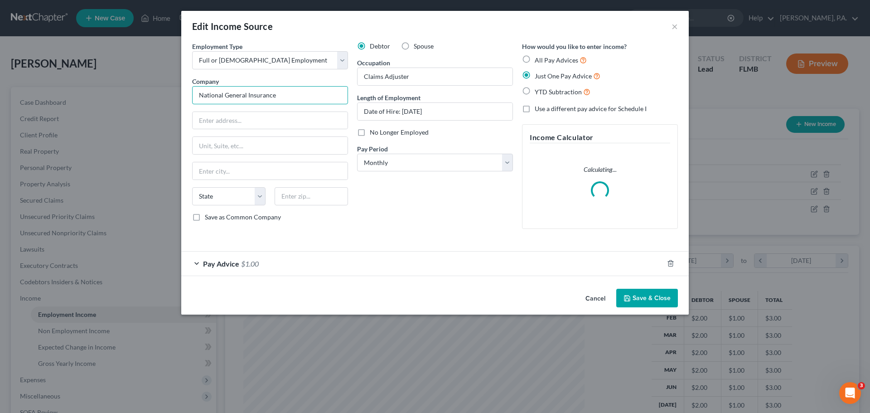
click at [291, 96] on input "National General Insurance" at bounding box center [270, 95] width 156 height 18
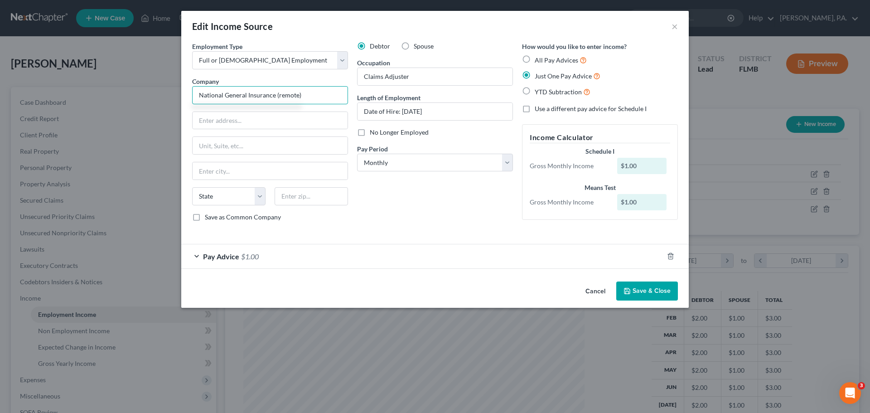
type input "National General Insurance (remote)"
click at [646, 298] on button "Save & Close" at bounding box center [647, 290] width 62 height 19
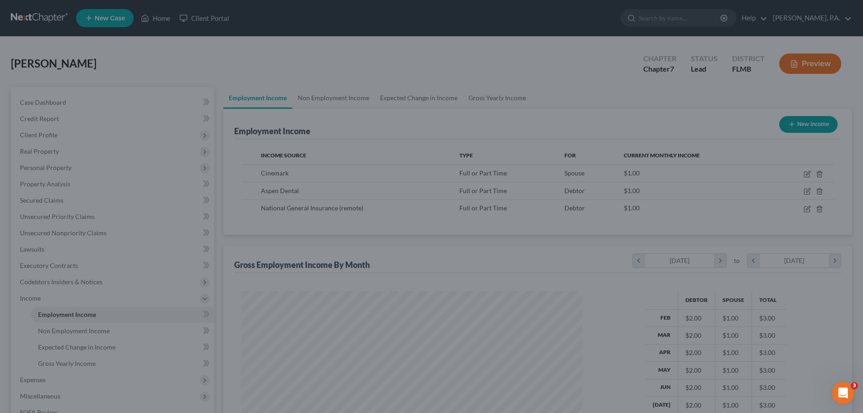
scroll to position [453061, 452873]
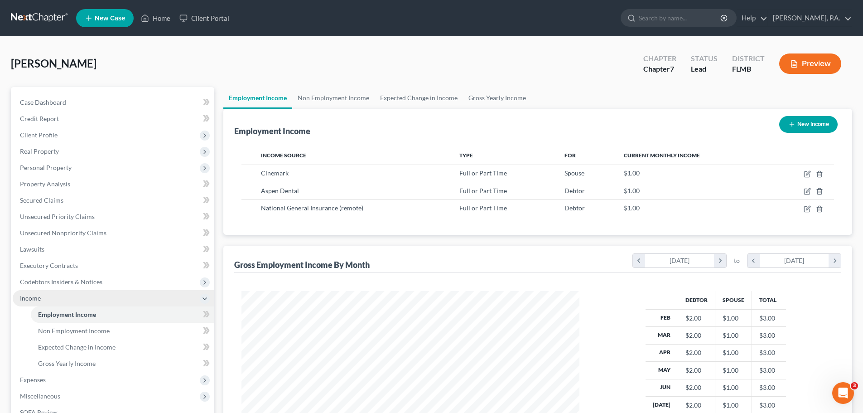
click at [75, 301] on span "Income" at bounding box center [114, 298] width 202 height 16
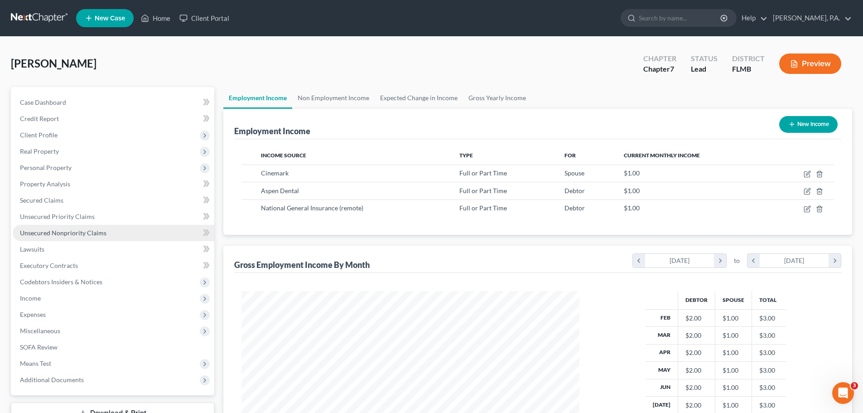
click at [77, 237] on link "Unsecured Nonpriority Claims" at bounding box center [114, 233] width 202 height 16
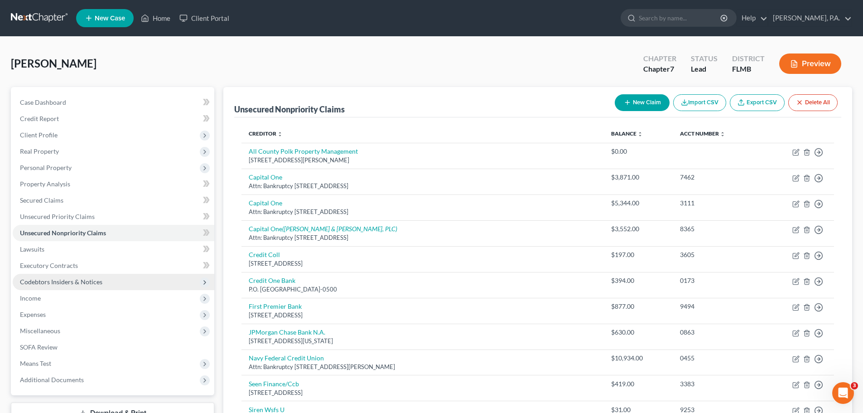
click at [48, 282] on span "Codebtors Insiders & Notices" at bounding box center [61, 282] width 82 height 8
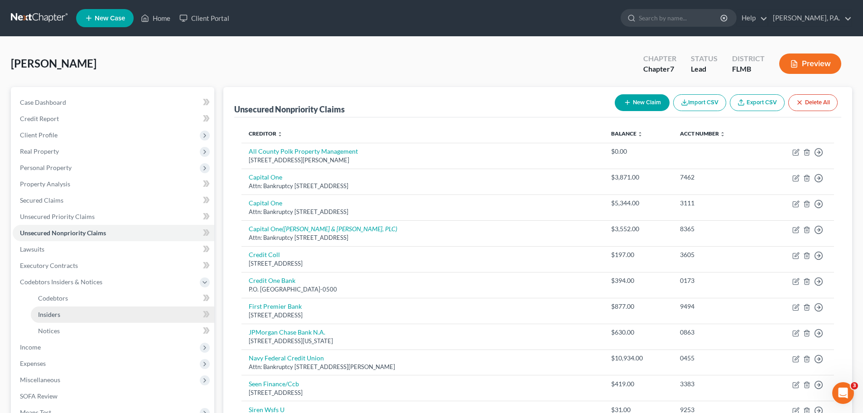
click at [65, 318] on link "Insiders" at bounding box center [123, 314] width 184 height 16
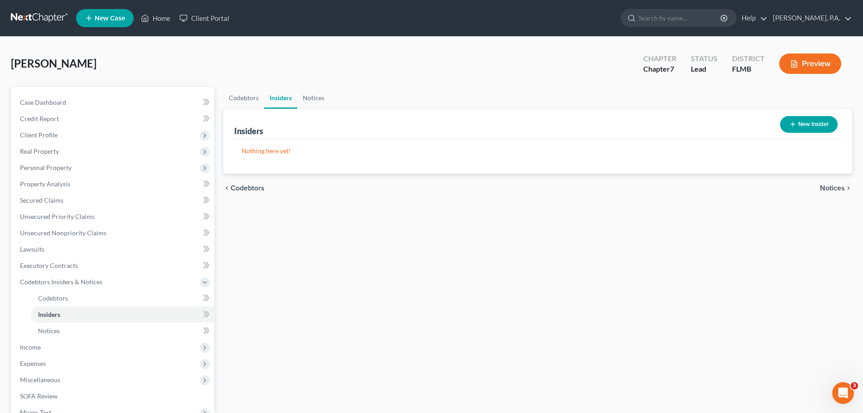
click at [806, 125] on button "New Insider" at bounding box center [809, 124] width 58 height 17
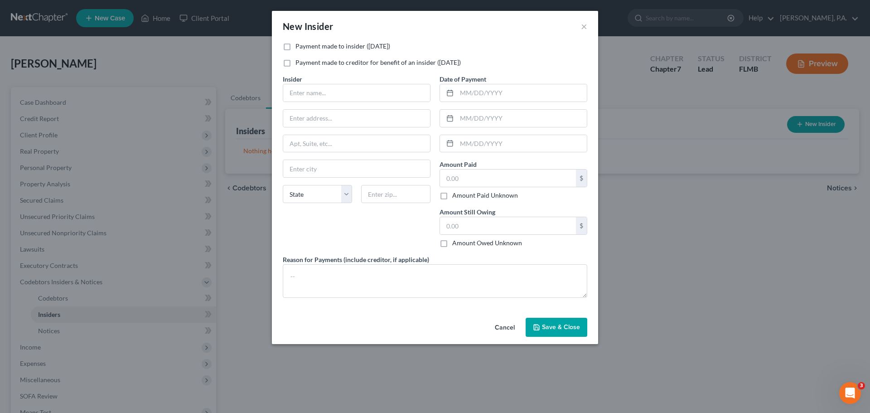
click at [349, 46] on label "Payment made to insider ([DATE])" at bounding box center [343, 46] width 95 height 9
click at [305, 46] on input "Payment made to insider ([DATE])" at bounding box center [302, 45] width 6 height 6
checkbox input "true"
click at [337, 89] on input "text" at bounding box center [356, 92] width 147 height 17
type input "[PERSON_NAME]"
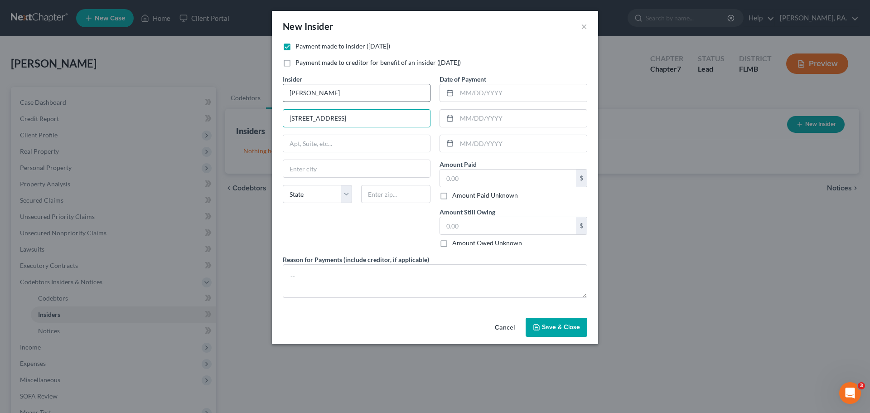
type input "[STREET_ADDRESS]"
type input "Paramus"
select select "33"
type input "07652"
click at [493, 87] on input "text" at bounding box center [522, 92] width 130 height 17
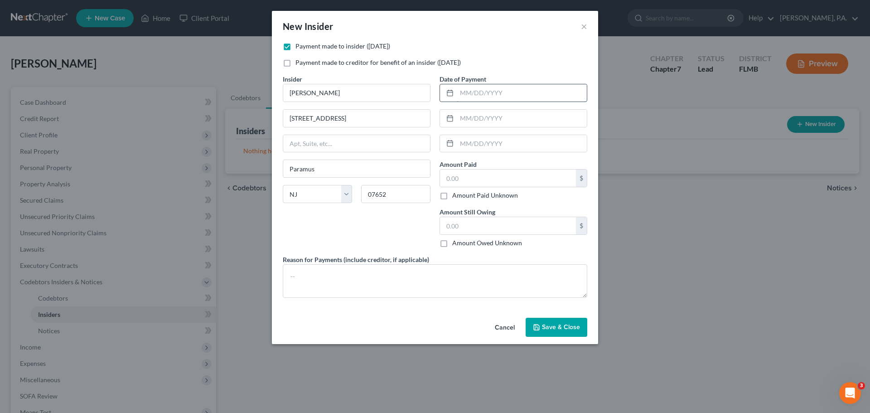
click at [534, 87] on input "text" at bounding box center [522, 92] width 130 height 17
type input "[DATE]"
click at [552, 325] on span "Save & Close" at bounding box center [561, 327] width 38 height 8
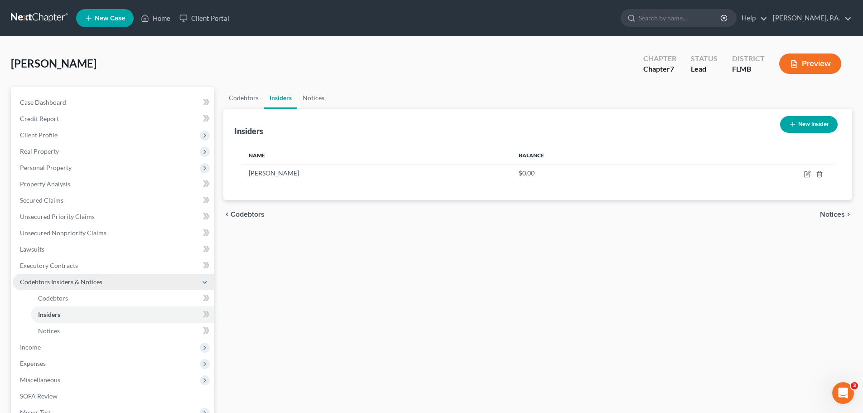
click at [87, 285] on span "Codebtors Insiders & Notices" at bounding box center [61, 282] width 82 height 8
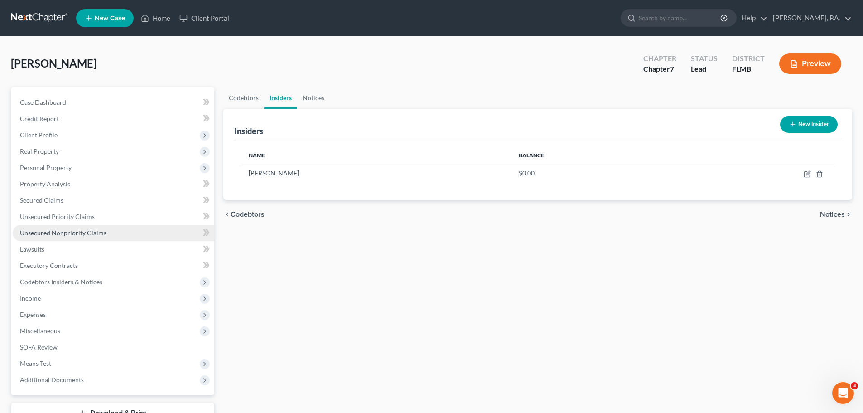
click at [80, 235] on span "Unsecured Nonpriority Claims" at bounding box center [63, 233] width 87 height 8
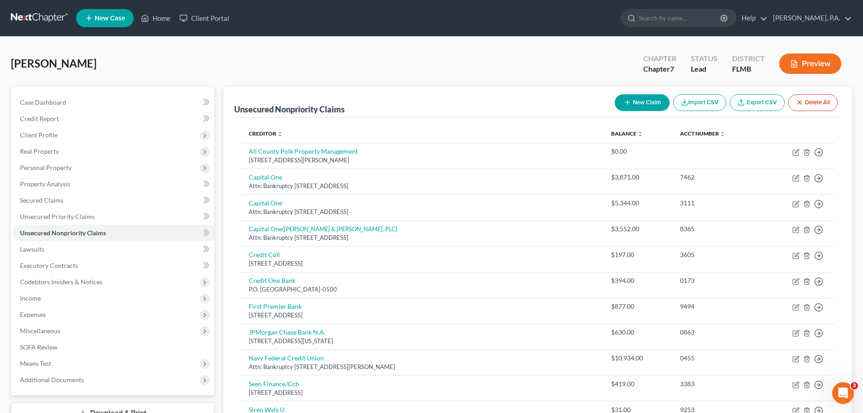
click at [636, 99] on button "New Claim" at bounding box center [642, 102] width 55 height 17
select select "0"
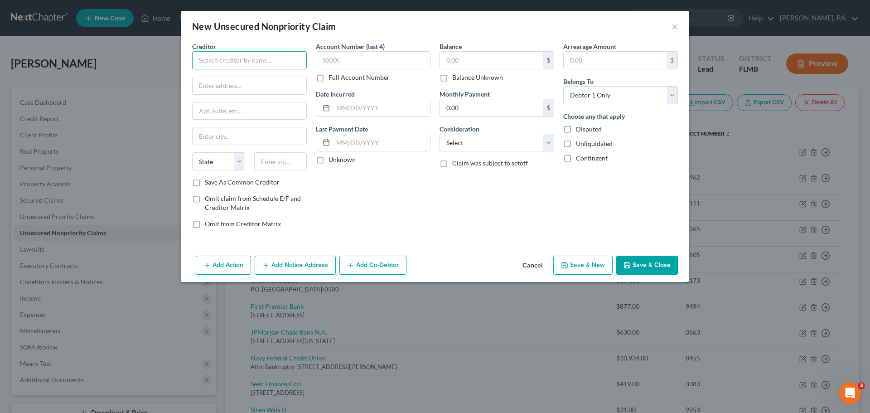
click at [251, 54] on input "text" at bounding box center [249, 60] width 115 height 18
click at [239, 88] on div "[STREET_ADDRESS]" at bounding box center [246, 85] width 94 height 8
type input "Klarna Inc."
type input "[STREET_ADDRESS]"
type input "Suite 300"
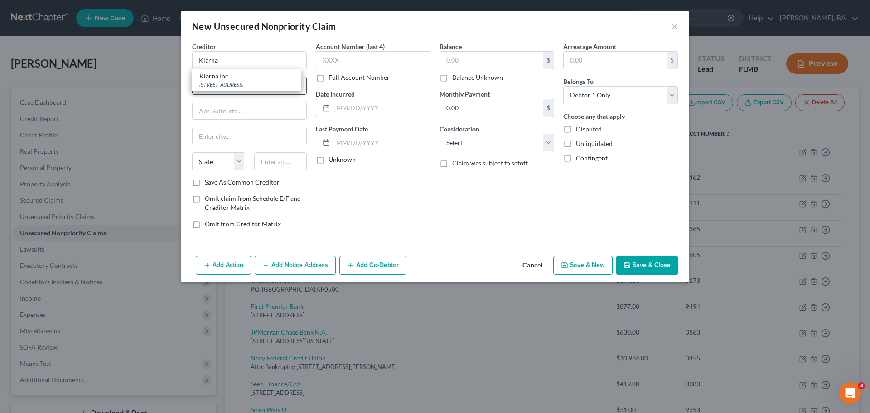
type input "Columbus"
select select "36"
type input "43215-0000"
click at [452, 76] on label "Balance Unknown" at bounding box center [477, 77] width 51 height 9
click at [456, 76] on input "Balance Unknown" at bounding box center [459, 76] width 6 height 6
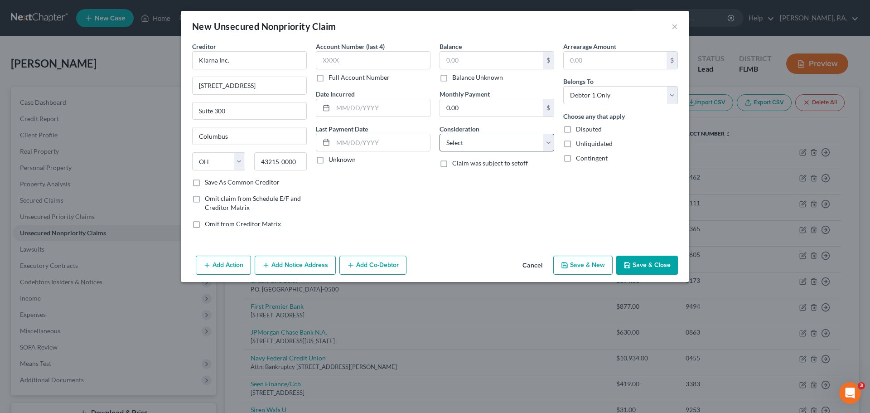
checkbox input "true"
type input "0.00"
click at [463, 148] on select "Select Cable / Satellite Services Collection Agency Credit Card Debt Debt Couns…" at bounding box center [497, 143] width 115 height 18
select select "10"
click at [440, 134] on select "Select Cable / Satellite Services Collection Agency Credit Card Debt Debt Couns…" at bounding box center [497, 143] width 115 height 18
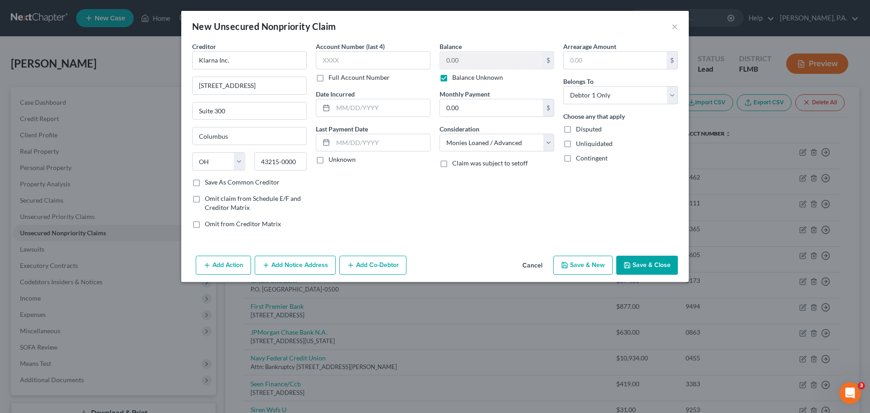
click at [645, 261] on button "Save & Close" at bounding box center [647, 265] width 62 height 19
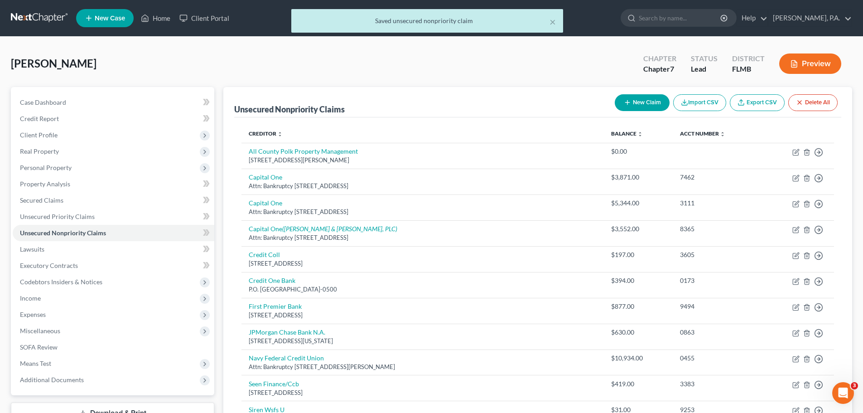
click at [645, 102] on button "New Claim" at bounding box center [642, 102] width 55 height 17
select select "0"
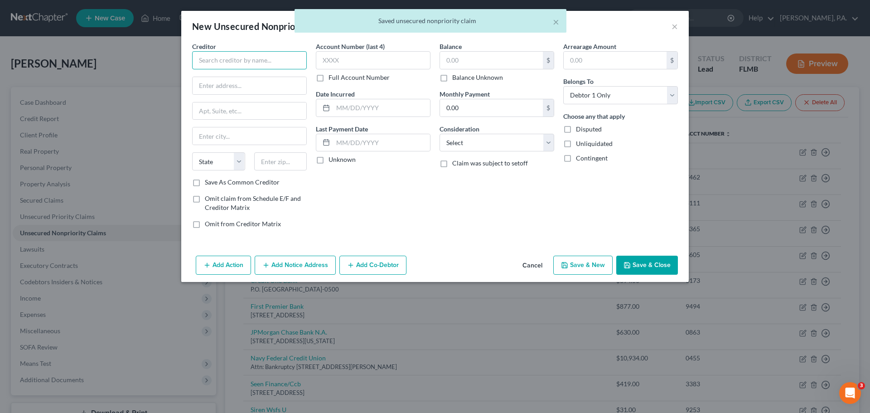
click at [258, 60] on input "text" at bounding box center [249, 60] width 115 height 18
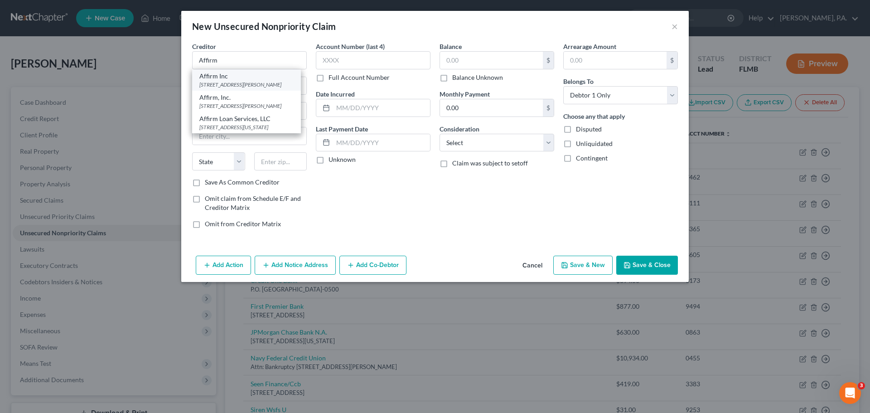
click at [240, 82] on div "[STREET_ADDRESS][PERSON_NAME]" at bounding box center [246, 85] width 94 height 8
type input "Affirm Inc"
type input "[STREET_ADDRESS][PERSON_NAME]"
type input "4th Floor"
type input "[GEOGRAPHIC_DATA]"
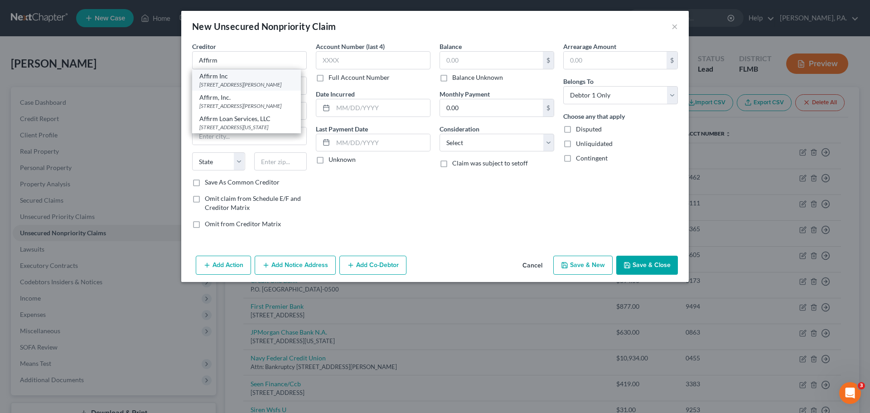
select select "39"
type input "15212-0000"
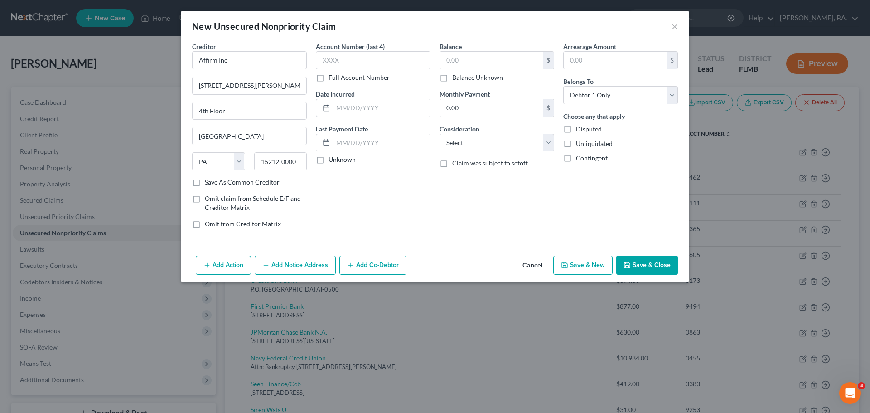
click at [471, 77] on label "Balance Unknown" at bounding box center [477, 77] width 51 height 9
click at [462, 77] on input "Balance Unknown" at bounding box center [459, 76] width 6 height 6
checkbox input "true"
type input "0.00"
click at [467, 137] on select "Select Cable / Satellite Services Collection Agency Credit Card Debt Debt Couns…" at bounding box center [497, 143] width 115 height 18
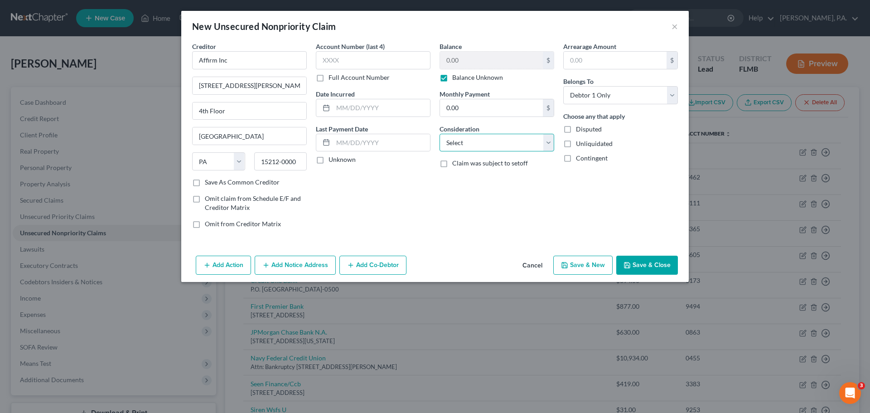
select select "10"
click at [440, 134] on select "Select Cable / Satellite Services Collection Agency Credit Card Debt Debt Couns…" at bounding box center [497, 143] width 115 height 18
click at [645, 270] on button "Save & Close" at bounding box center [647, 265] width 62 height 19
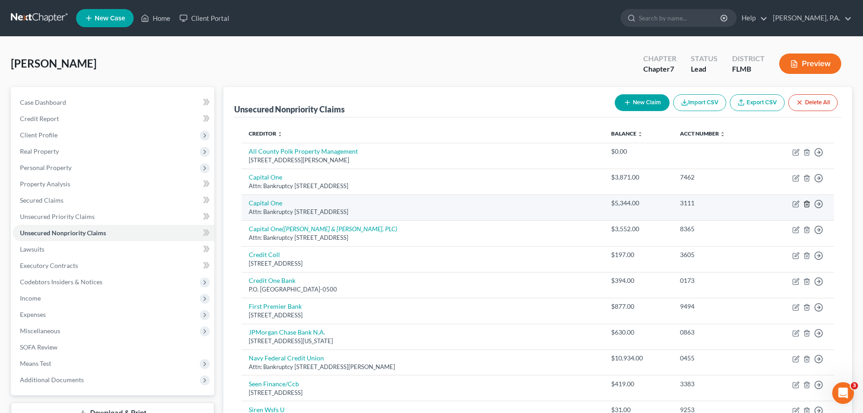
click at [809, 203] on icon "button" at bounding box center [807, 204] width 4 height 6
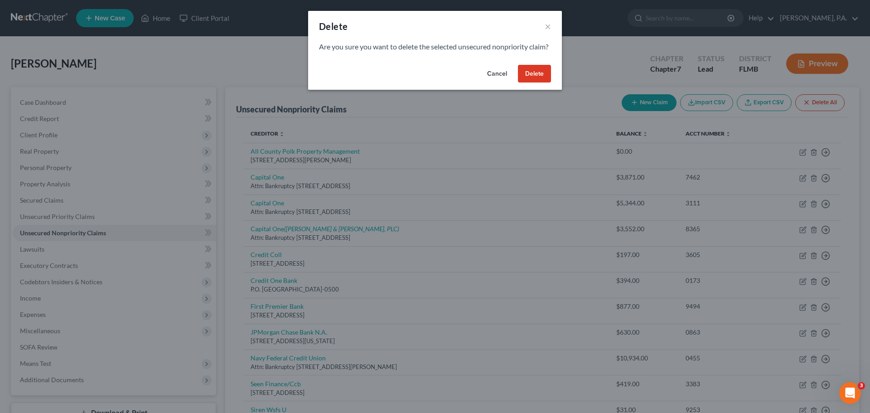
click at [539, 78] on button "Delete" at bounding box center [534, 74] width 33 height 18
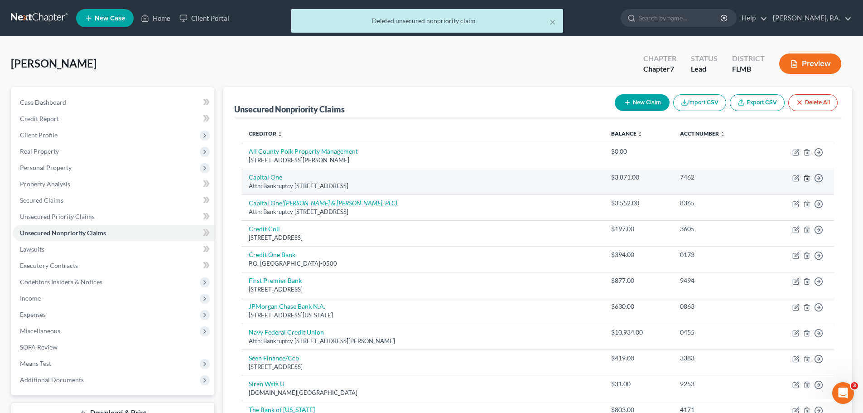
click at [807, 179] on line "button" at bounding box center [807, 179] width 0 height 2
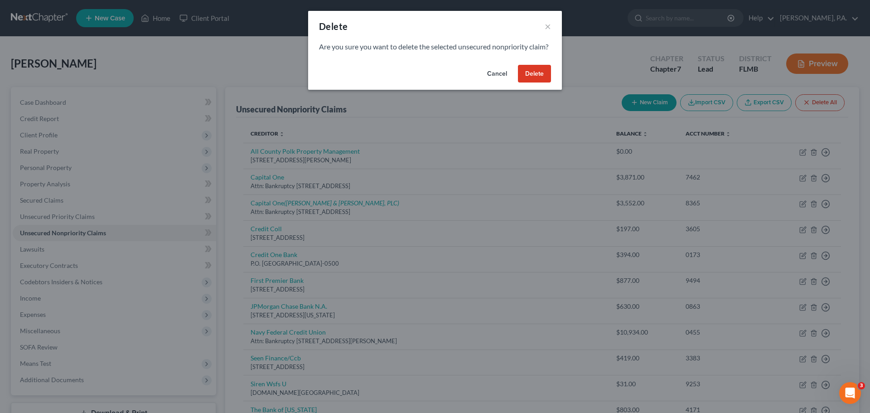
click at [511, 76] on button "Cancel" at bounding box center [497, 74] width 34 height 18
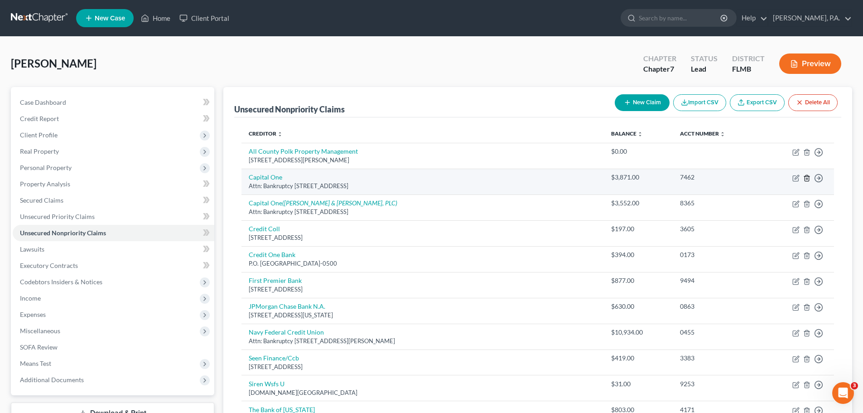
click at [805, 178] on icon "button" at bounding box center [807, 178] width 4 height 6
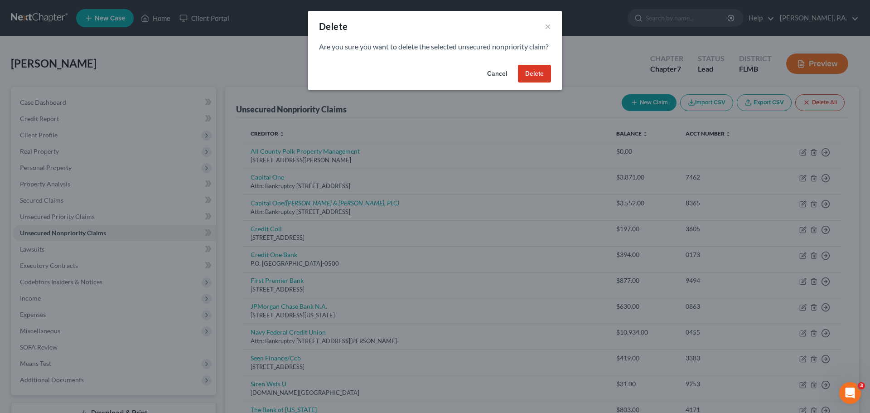
click at [536, 83] on button "Delete" at bounding box center [534, 74] width 33 height 18
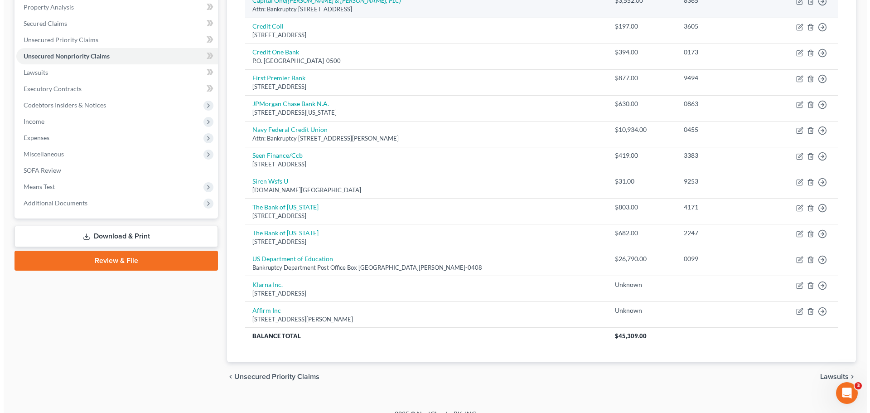
scroll to position [181, 0]
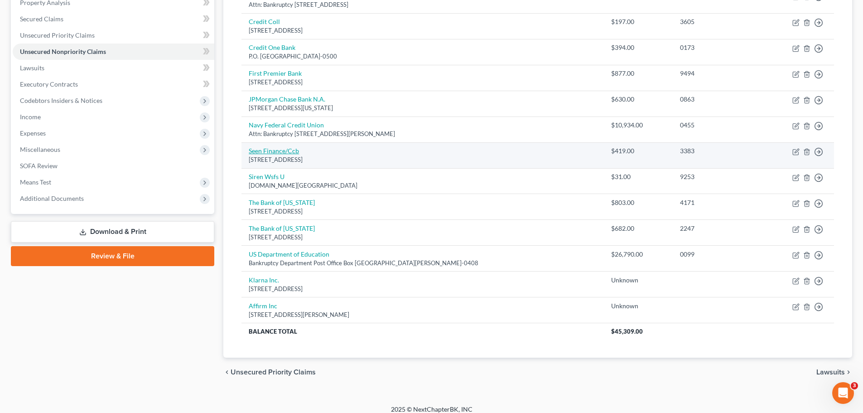
click at [276, 147] on link "Seen Finance/Ccb" at bounding box center [274, 151] width 50 height 8
select select "46"
select select "2"
select select "0"
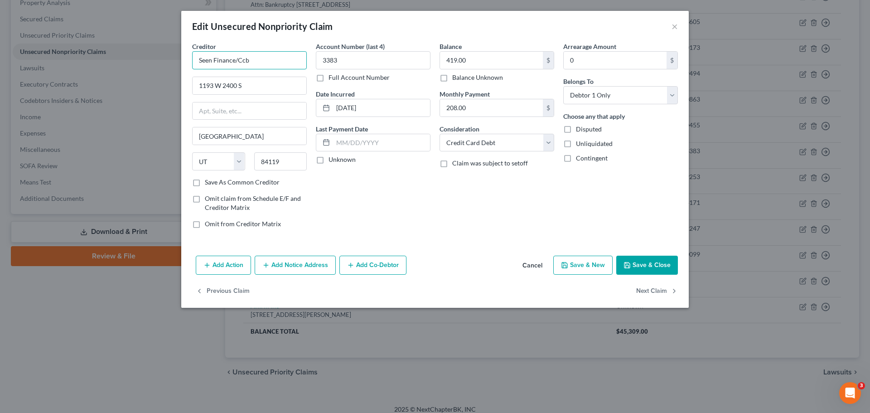
drag, startPoint x: 258, startPoint y: 63, endPoint x: 166, endPoint y: 62, distance: 92.0
click at [166, 62] on div "Edit Unsecured Nonpriority Claim × Creditor * Seen Finance/Ccb 1193 W 2400 S [G…" at bounding box center [435, 206] width 870 height 413
type input "S"
type input "C"
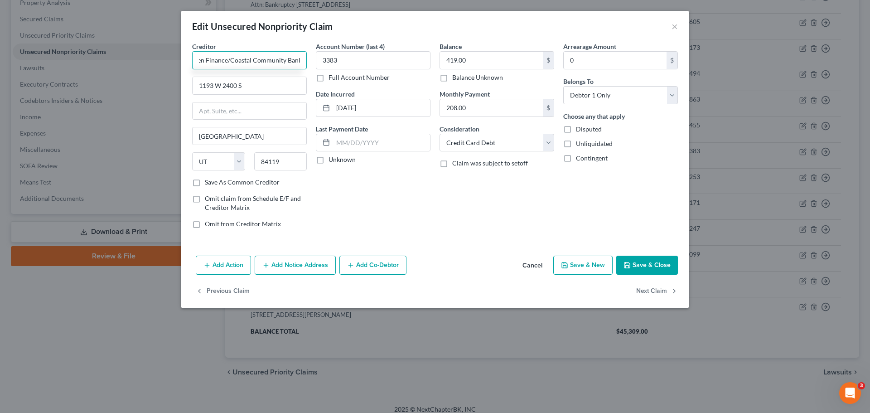
type input "Seen Finance/Coastal Community Bank"
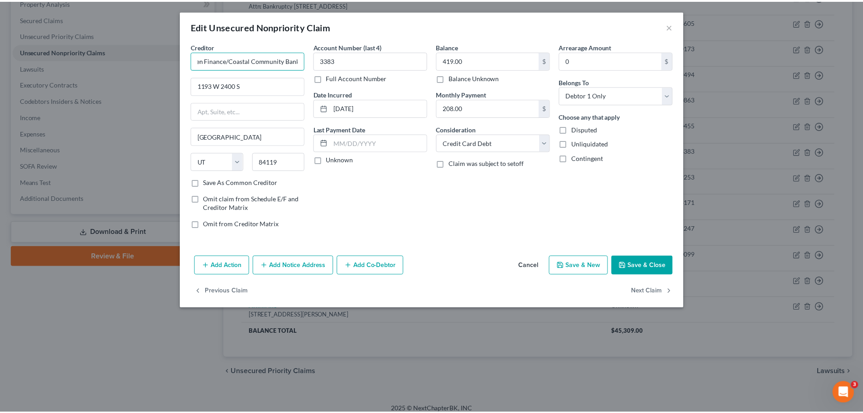
scroll to position [0, 0]
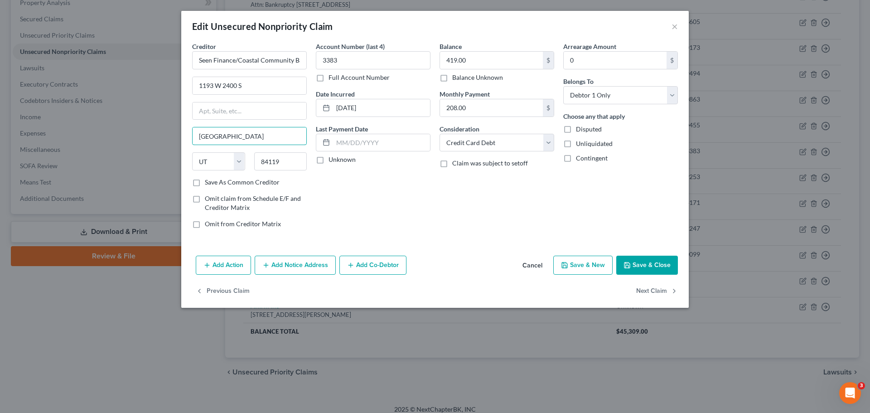
drag, startPoint x: 260, startPoint y: 138, endPoint x: 191, endPoint y: 138, distance: 68.9
click at [191, 138] on div "Creditor * Seen Finance/Coastal Community Bank 1193 W 2400 S [GEOGRAPHIC_DATA] …" at bounding box center [250, 139] width 124 height 194
drag, startPoint x: 251, startPoint y: 88, endPoint x: 195, endPoint y: 83, distance: 55.5
click at [195, 83] on input "1193 W 2400 S" at bounding box center [250, 85] width 114 height 17
type input "P.O. Box 12220"
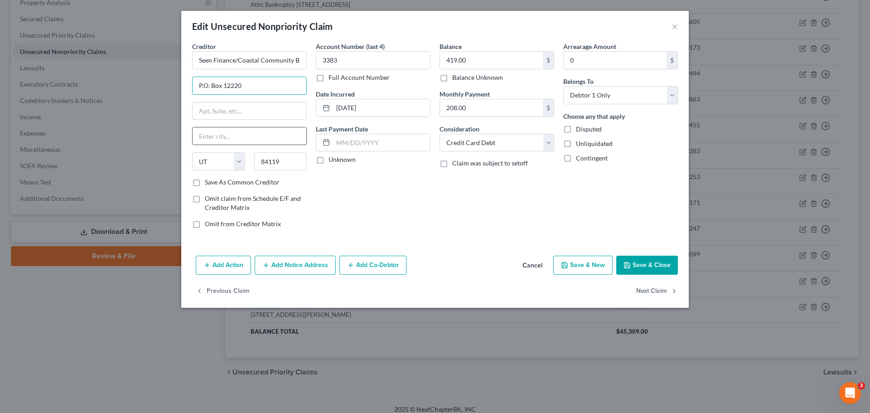
click at [242, 135] on input "text" at bounding box center [250, 135] width 114 height 17
type input "[PERSON_NAME]"
click at [220, 160] on select "State [US_STATE] AK AR AZ CA CO CT DE DC [GEOGRAPHIC_DATA] [GEOGRAPHIC_DATA] GU…" at bounding box center [218, 161] width 53 height 18
select select "50"
click at [192, 152] on select "State [US_STATE] AK AR AZ CA CO CT DE DC [GEOGRAPHIC_DATA] [GEOGRAPHIC_DATA] GU…" at bounding box center [218, 161] width 53 height 18
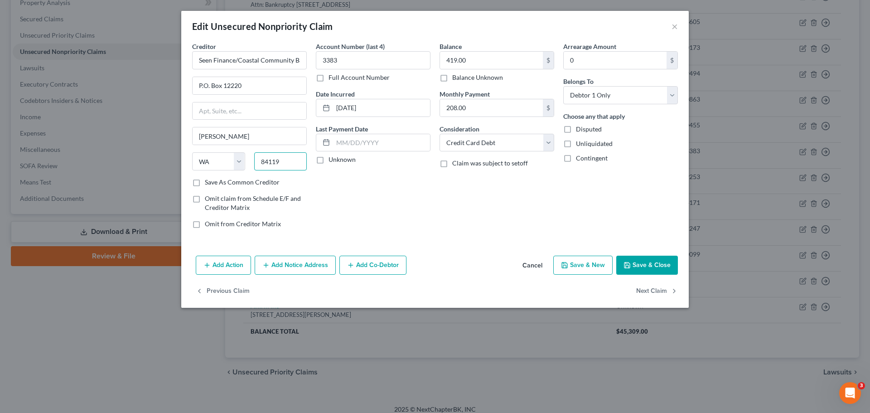
click at [281, 165] on input "84119" at bounding box center [280, 161] width 53 height 18
type input "8"
type input "98206"
click at [392, 52] on input "3383" at bounding box center [373, 60] width 115 height 18
click at [644, 265] on button "Save & Close" at bounding box center [647, 265] width 62 height 19
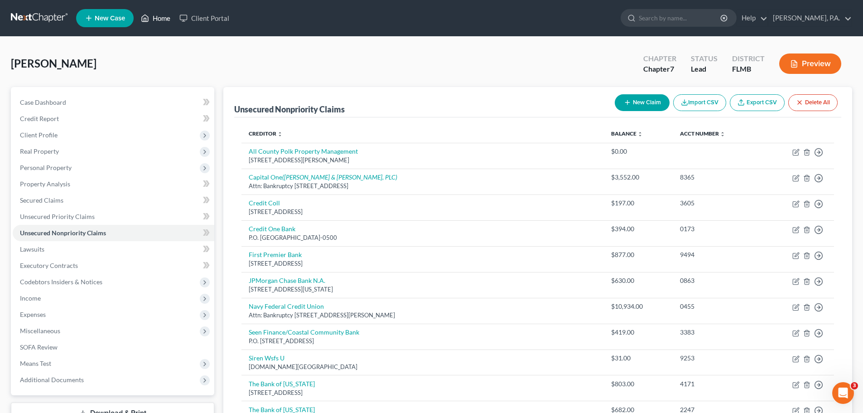
drag, startPoint x: 152, startPoint y: 18, endPoint x: 154, endPoint y: 29, distance: 11.9
click at [152, 18] on link "Home" at bounding box center [155, 18] width 39 height 16
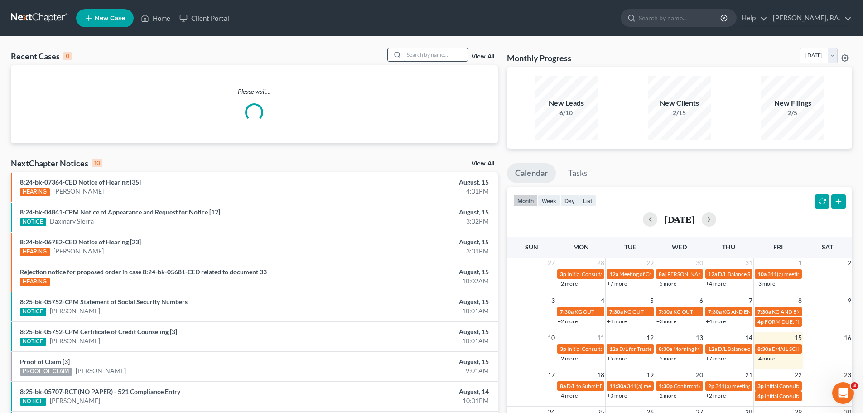
click at [416, 57] on input "search" at bounding box center [435, 54] width 63 height 13
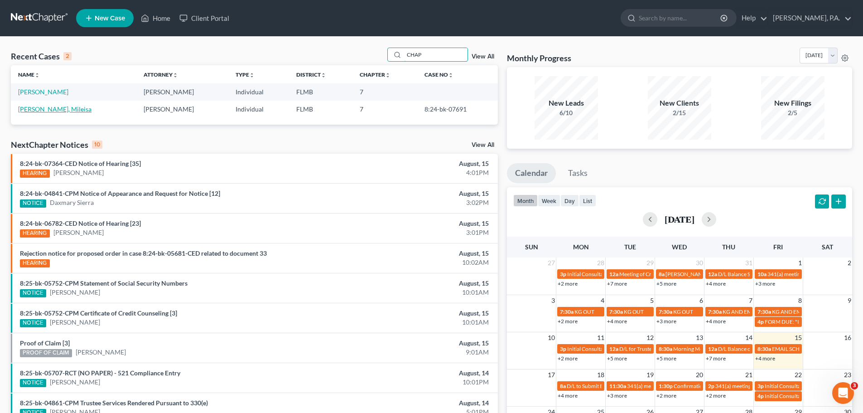
type input "CHAP"
click at [52, 111] on link "[PERSON_NAME], Mileisa" at bounding box center [54, 109] width 73 height 8
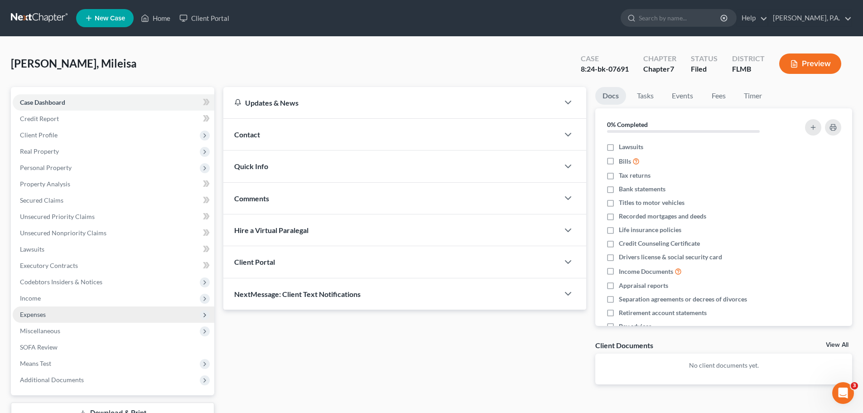
click at [107, 318] on span "Expenses" at bounding box center [114, 314] width 202 height 16
click at [107, 316] on span "Expenses" at bounding box center [114, 314] width 202 height 16
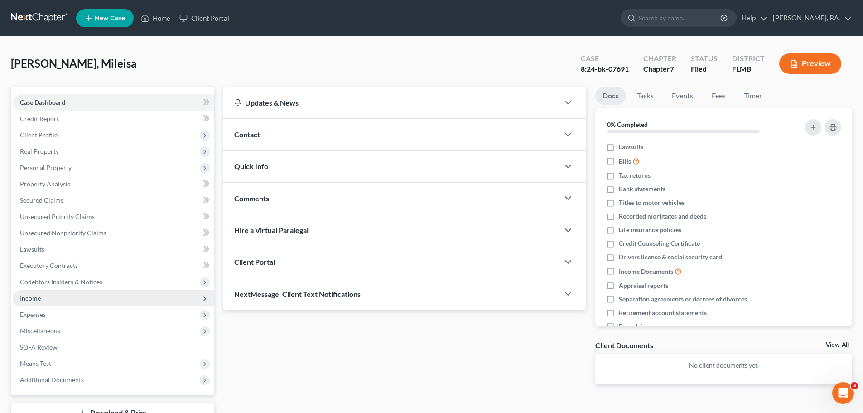
click at [59, 294] on span "Income" at bounding box center [114, 298] width 202 height 16
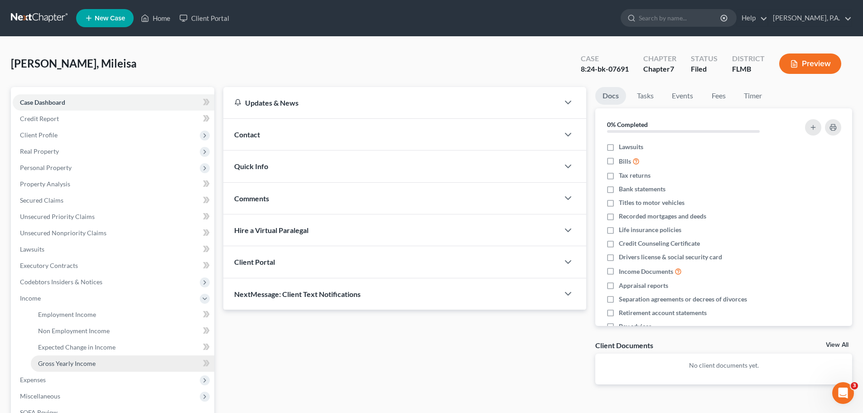
click at [74, 360] on span "Gross Yearly Income" at bounding box center [67, 363] width 58 height 8
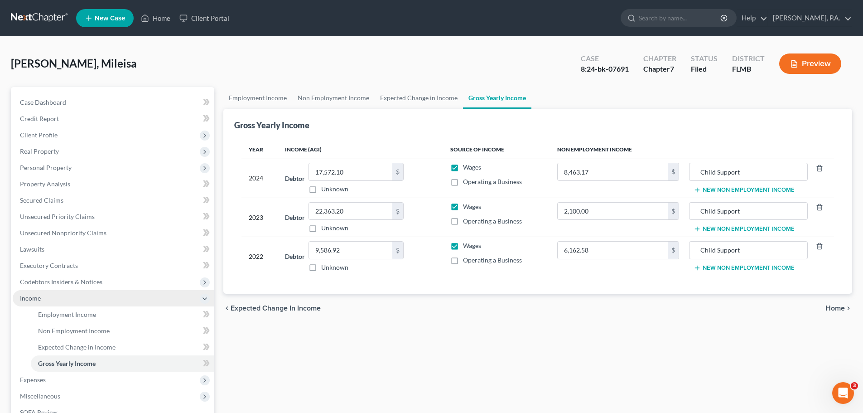
click at [115, 300] on span "Income" at bounding box center [114, 298] width 202 height 16
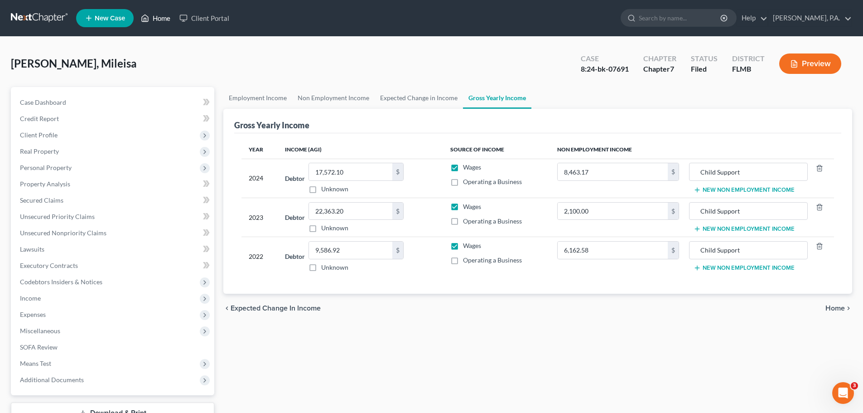
click at [160, 19] on link "Home" at bounding box center [155, 18] width 39 height 16
